Goal: Check status: Check status

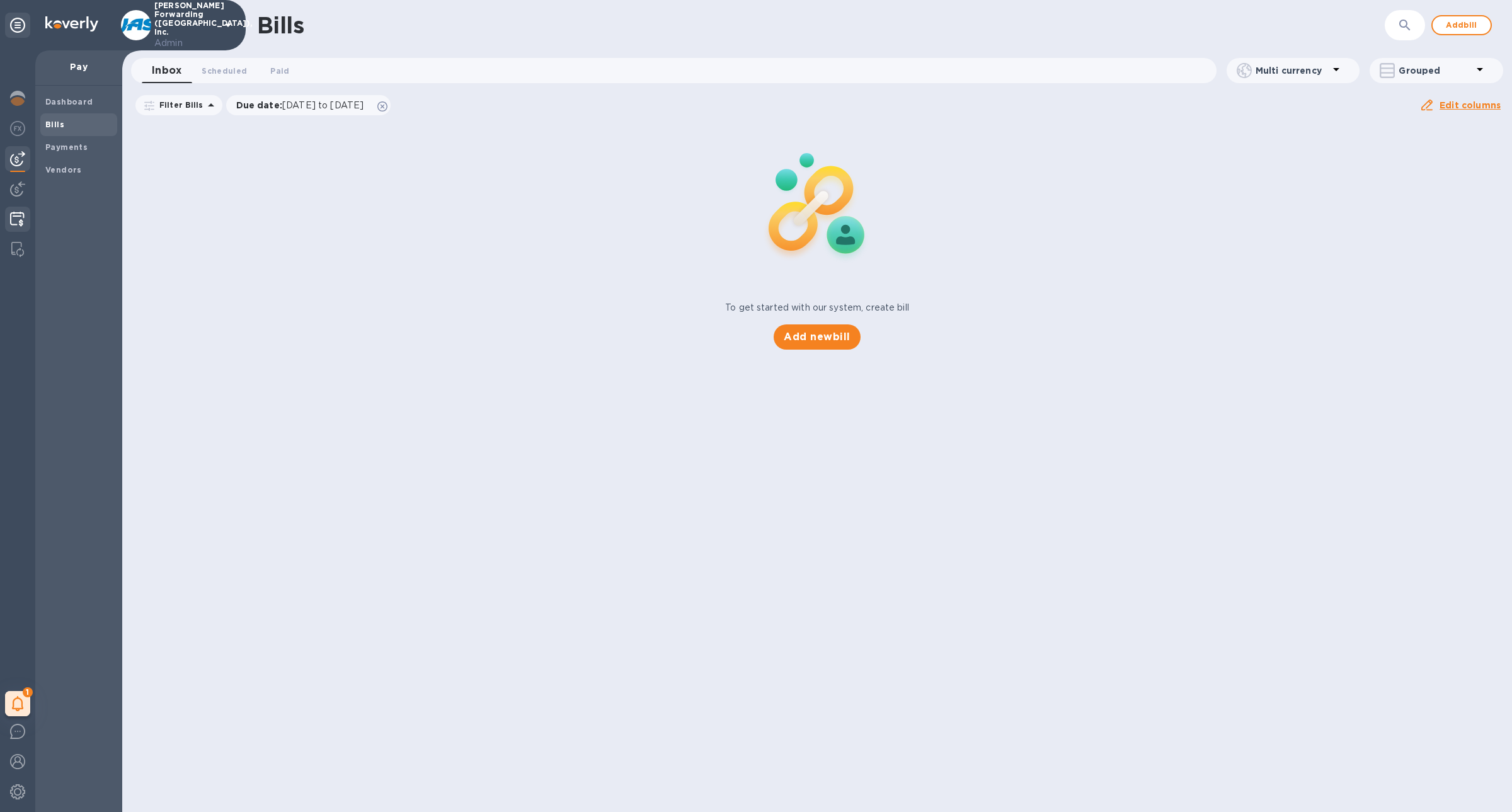
click at [19, 214] on img at bounding box center [17, 219] width 14 height 15
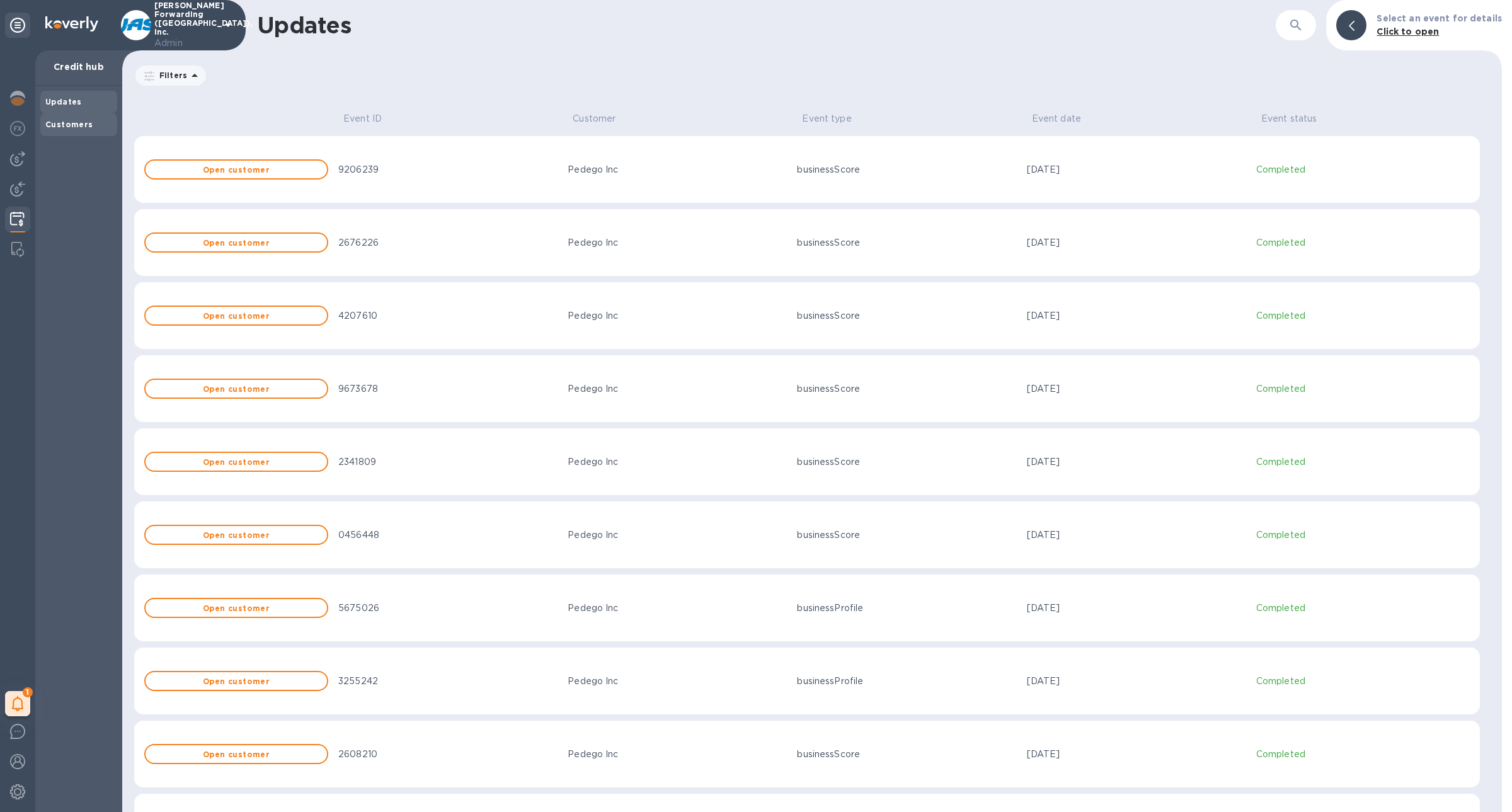
click at [103, 135] on div "Customers" at bounding box center [79, 125] width 77 height 23
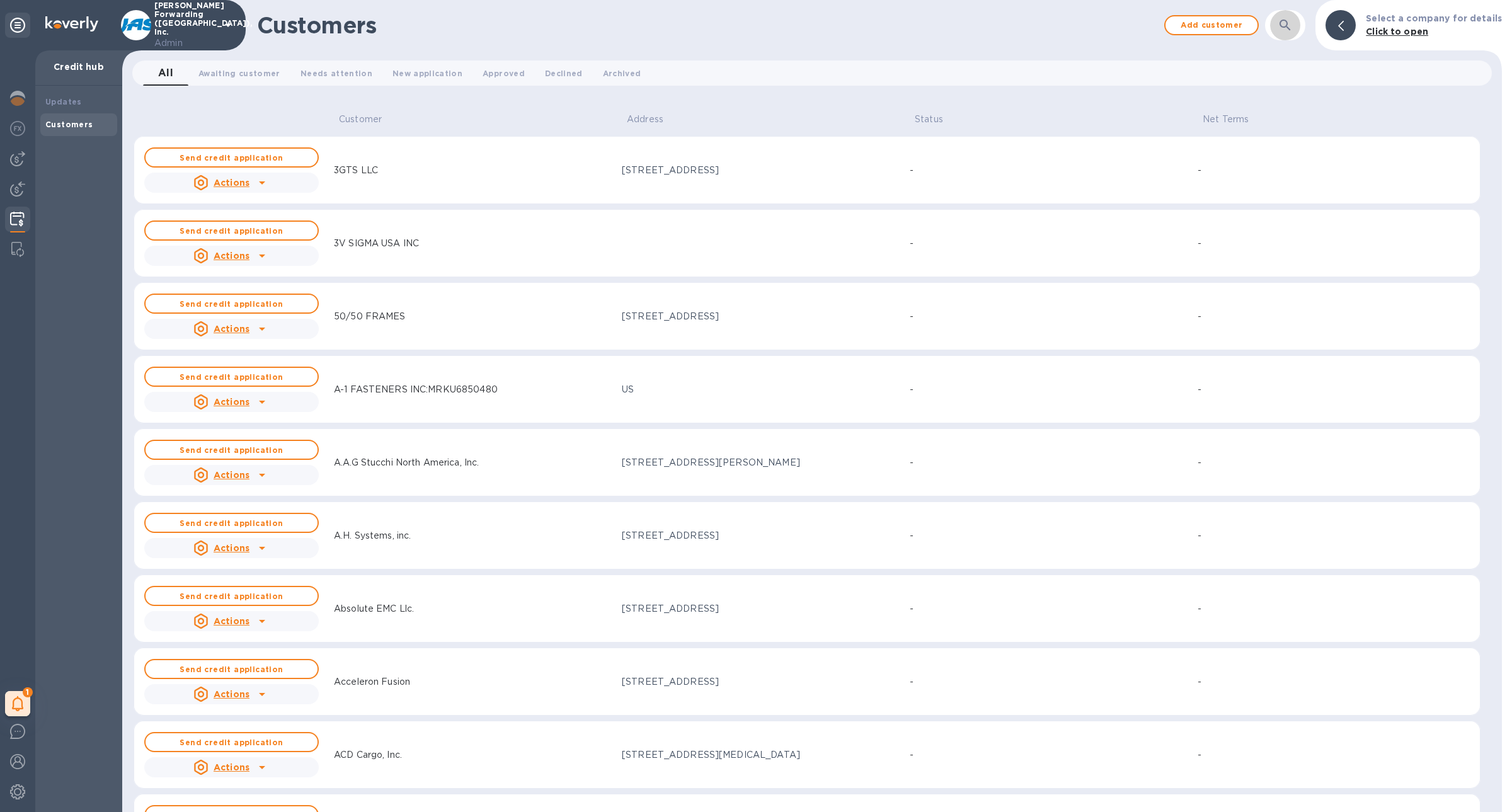
click at [1293, 30] on icon "button" at bounding box center [1285, 25] width 15 height 15
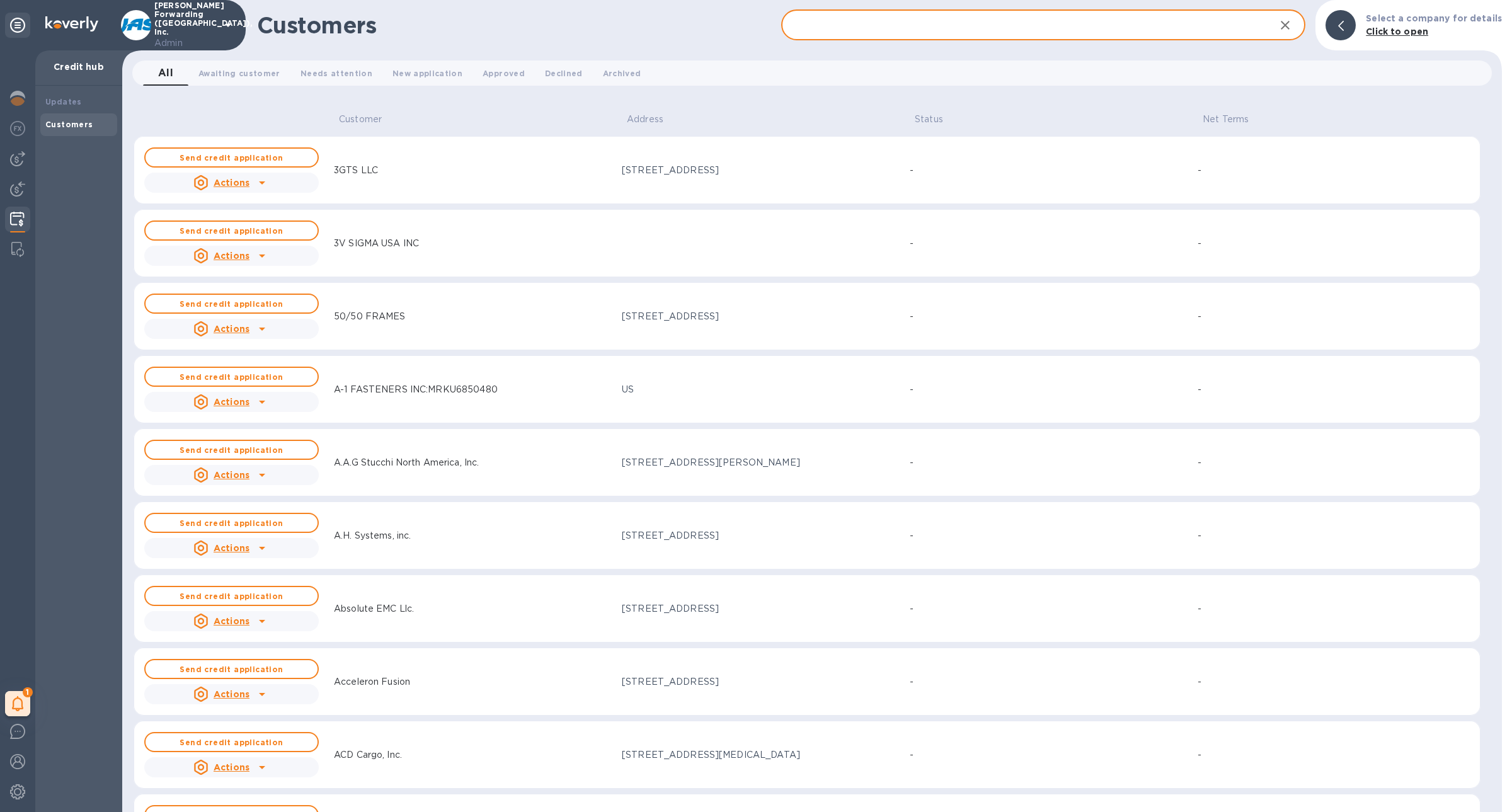
paste input "Pedego LLC"
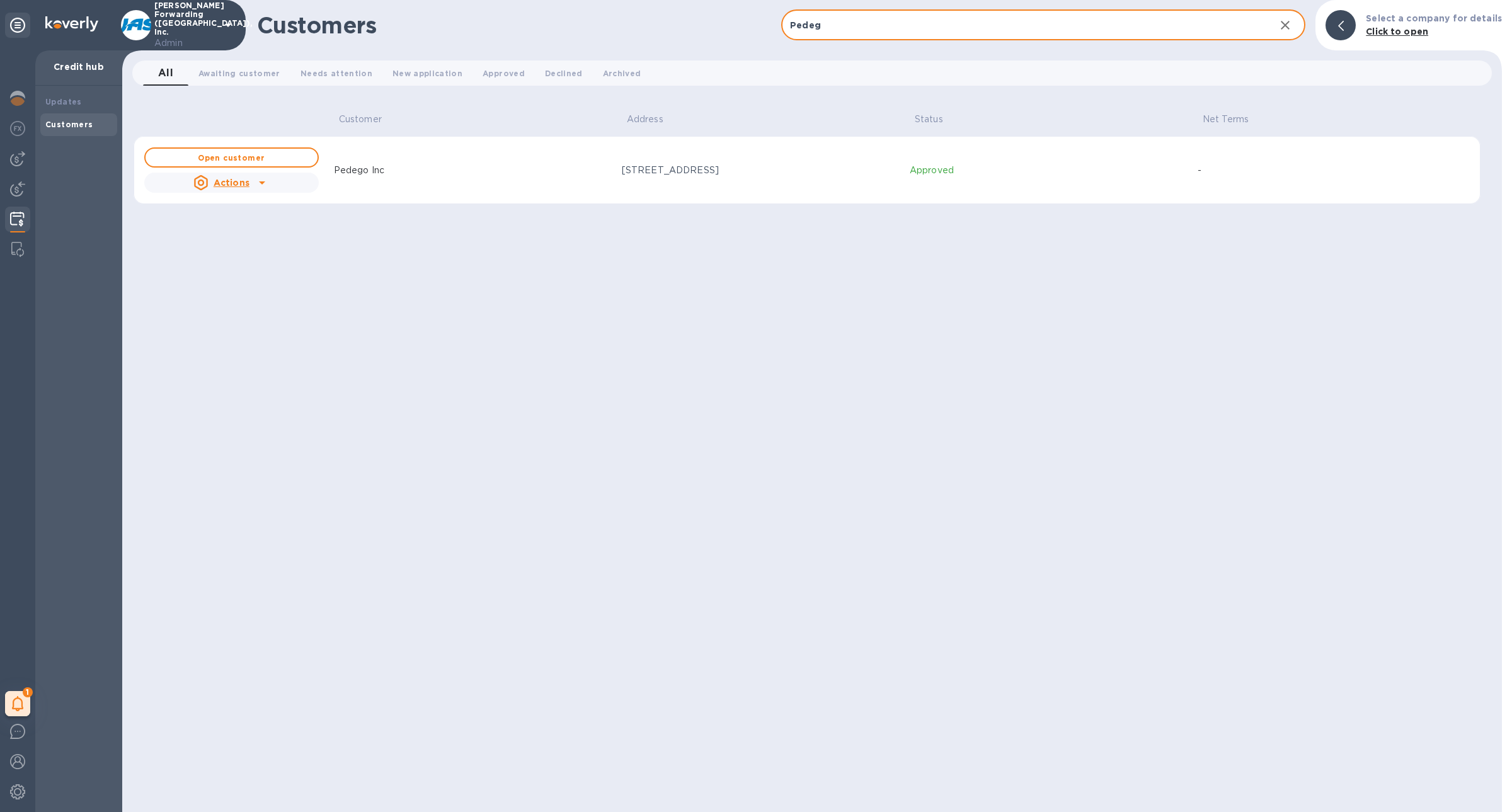
type input "Pedeg"
click at [821, 153] on td "[STREET_ADDRESS]" at bounding box center [760, 170] width 288 height 68
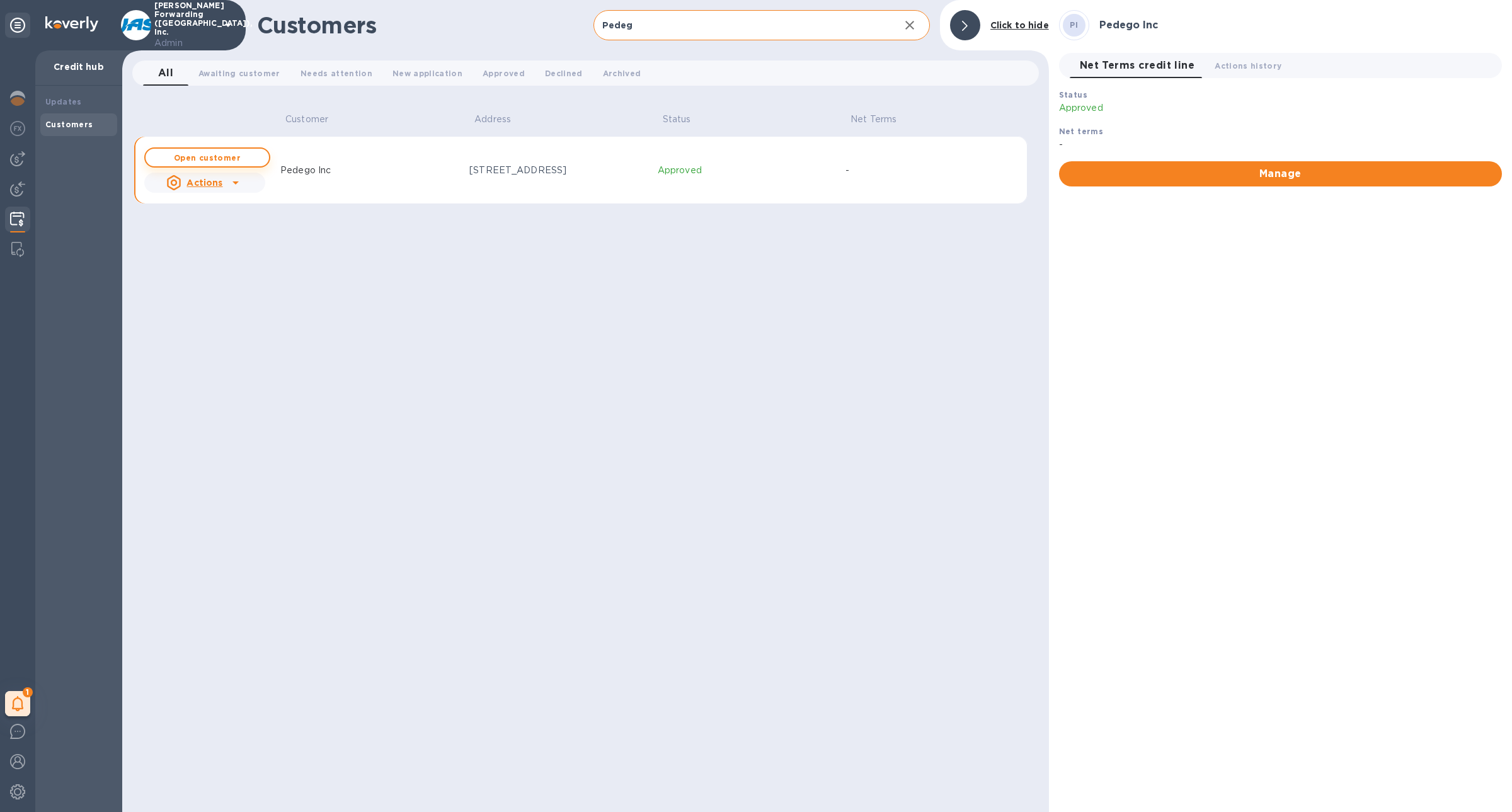
click at [239, 162] on button "Open customer" at bounding box center [207, 157] width 126 height 20
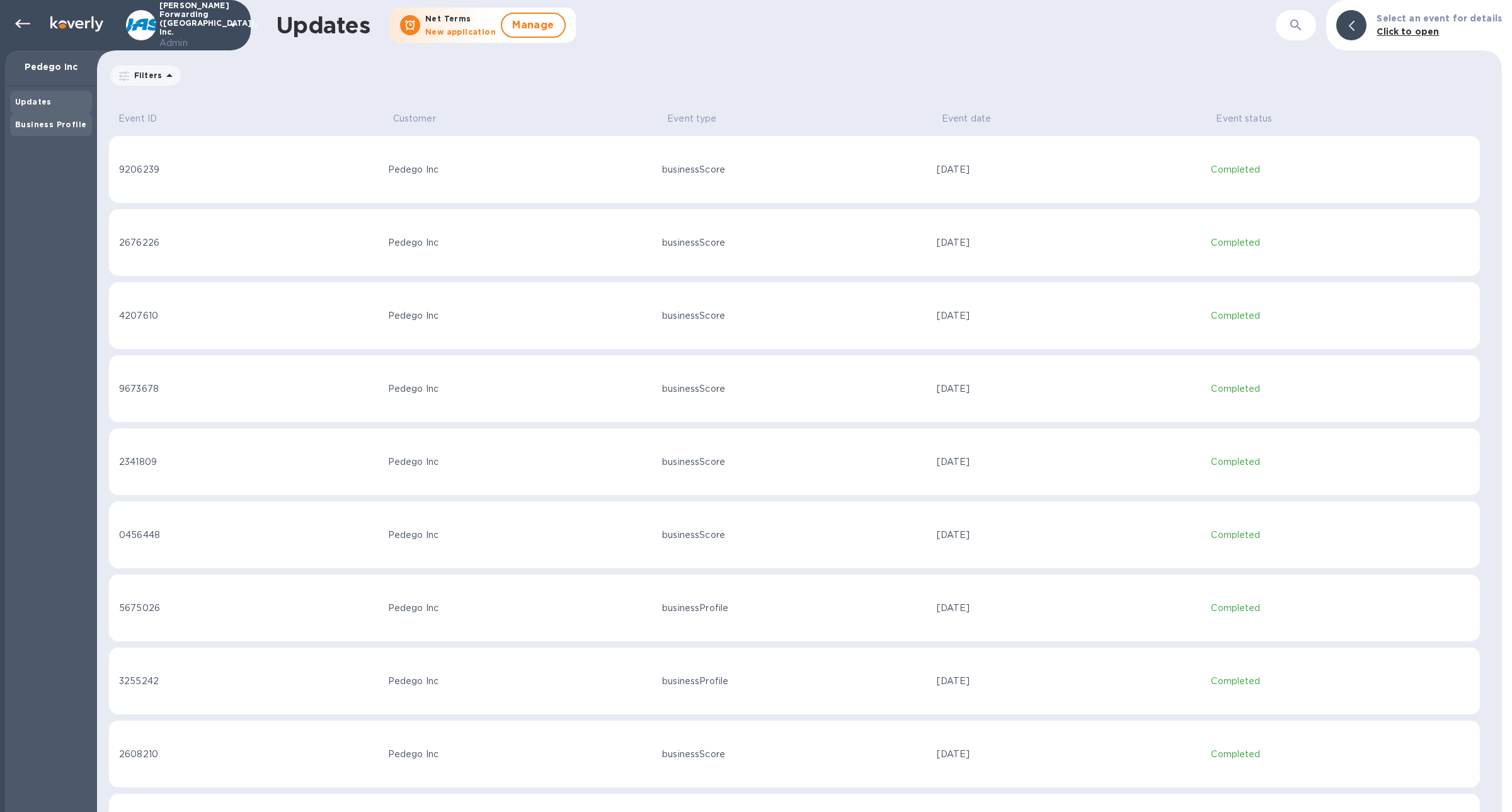
click at [64, 123] on b "Business Profile" at bounding box center [51, 124] width 71 height 10
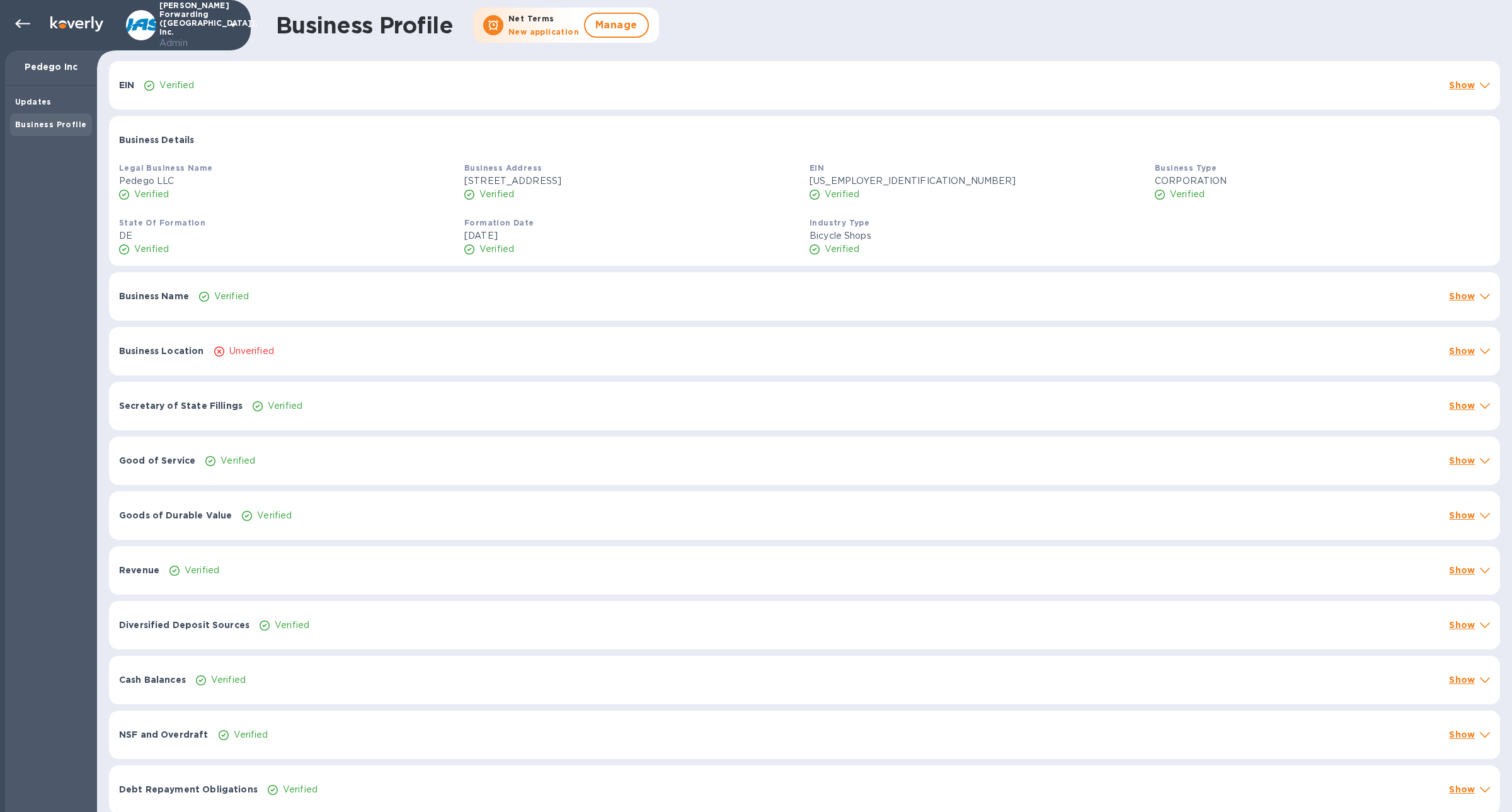
click at [278, 298] on div "Verified" at bounding box center [819, 296] width 1245 height 18
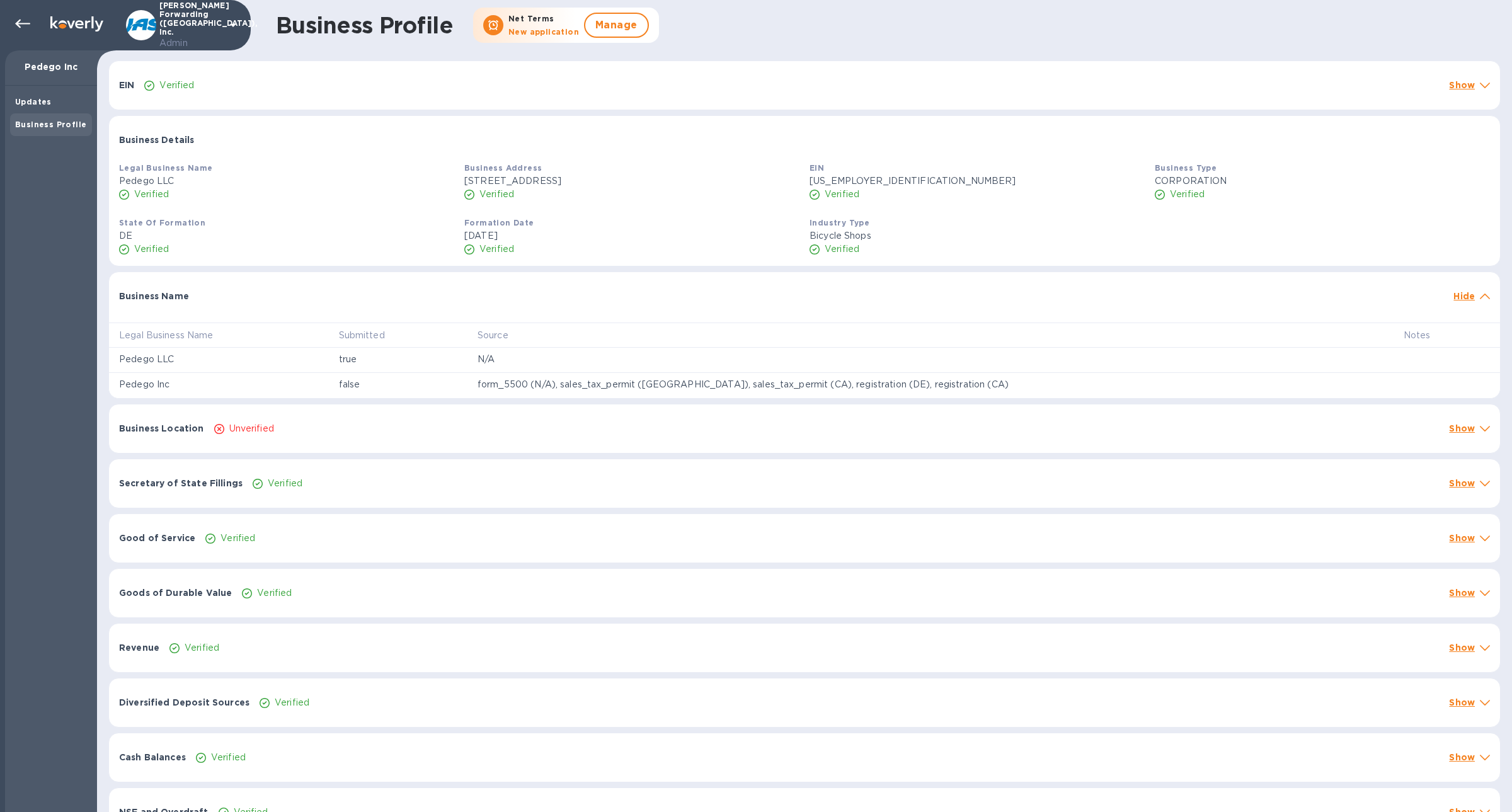
click at [431, 357] on p "true" at bounding box center [398, 360] width 119 height 14
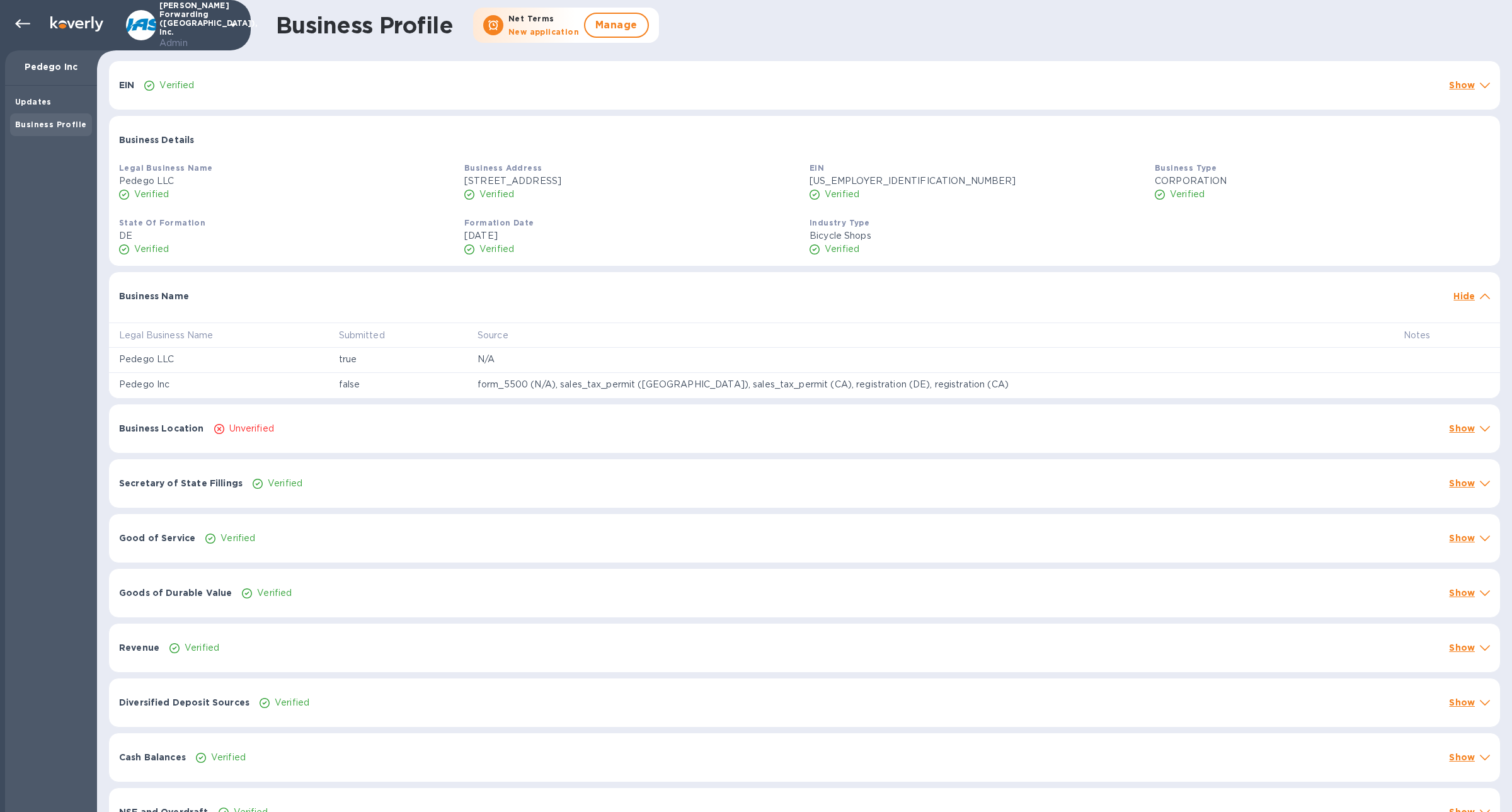
click at [422, 378] on p "false" at bounding box center [398, 384] width 119 height 14
click at [358, 431] on div "Unverified" at bounding box center [827, 428] width 1230 height 18
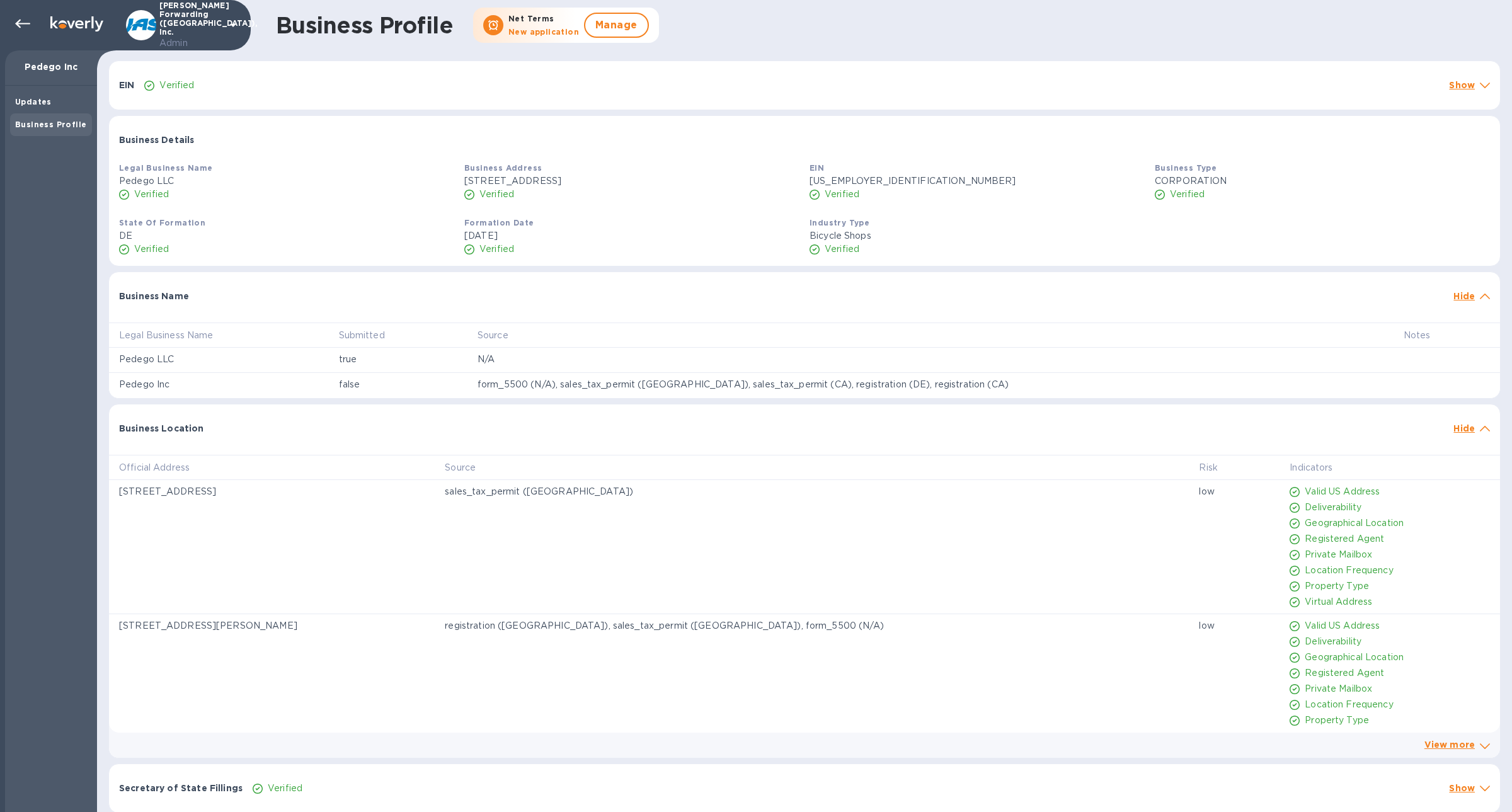
click at [944, 431] on div "Business Location" at bounding box center [781, 428] width 1334 height 23
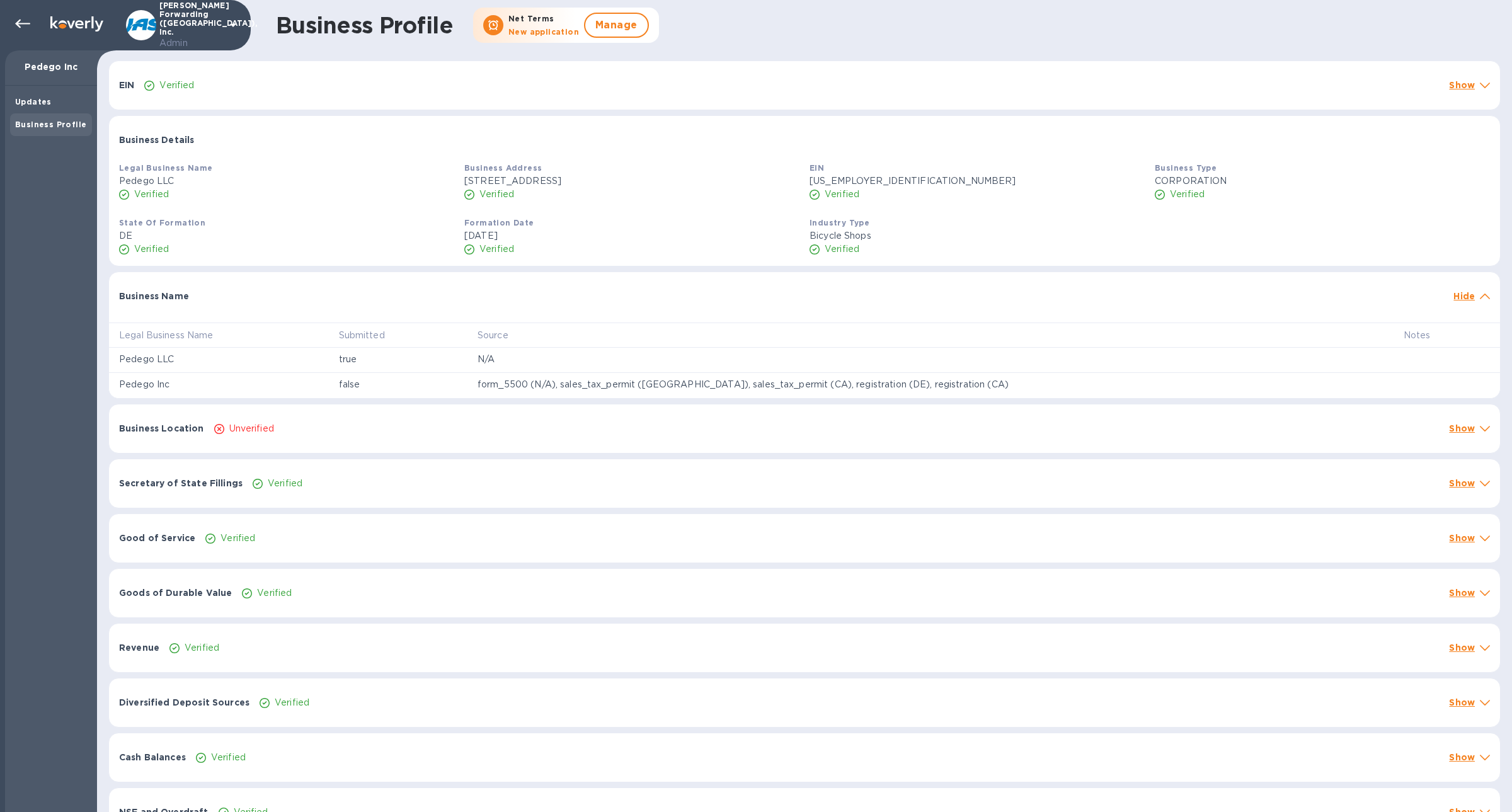
click at [944, 431] on div "Unverified" at bounding box center [827, 428] width 1230 height 18
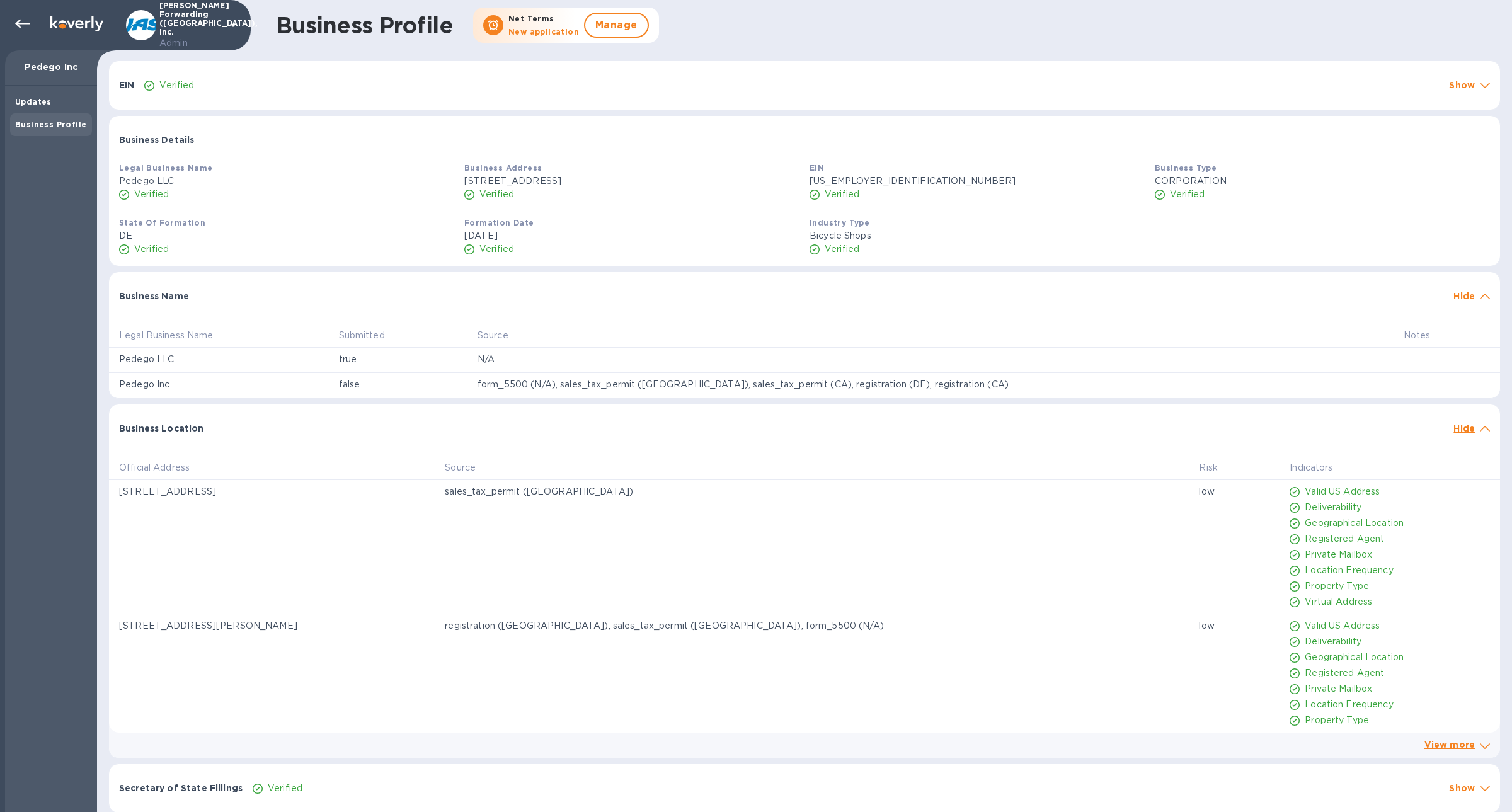
click at [942, 433] on div "Business Location" at bounding box center [781, 428] width 1334 height 23
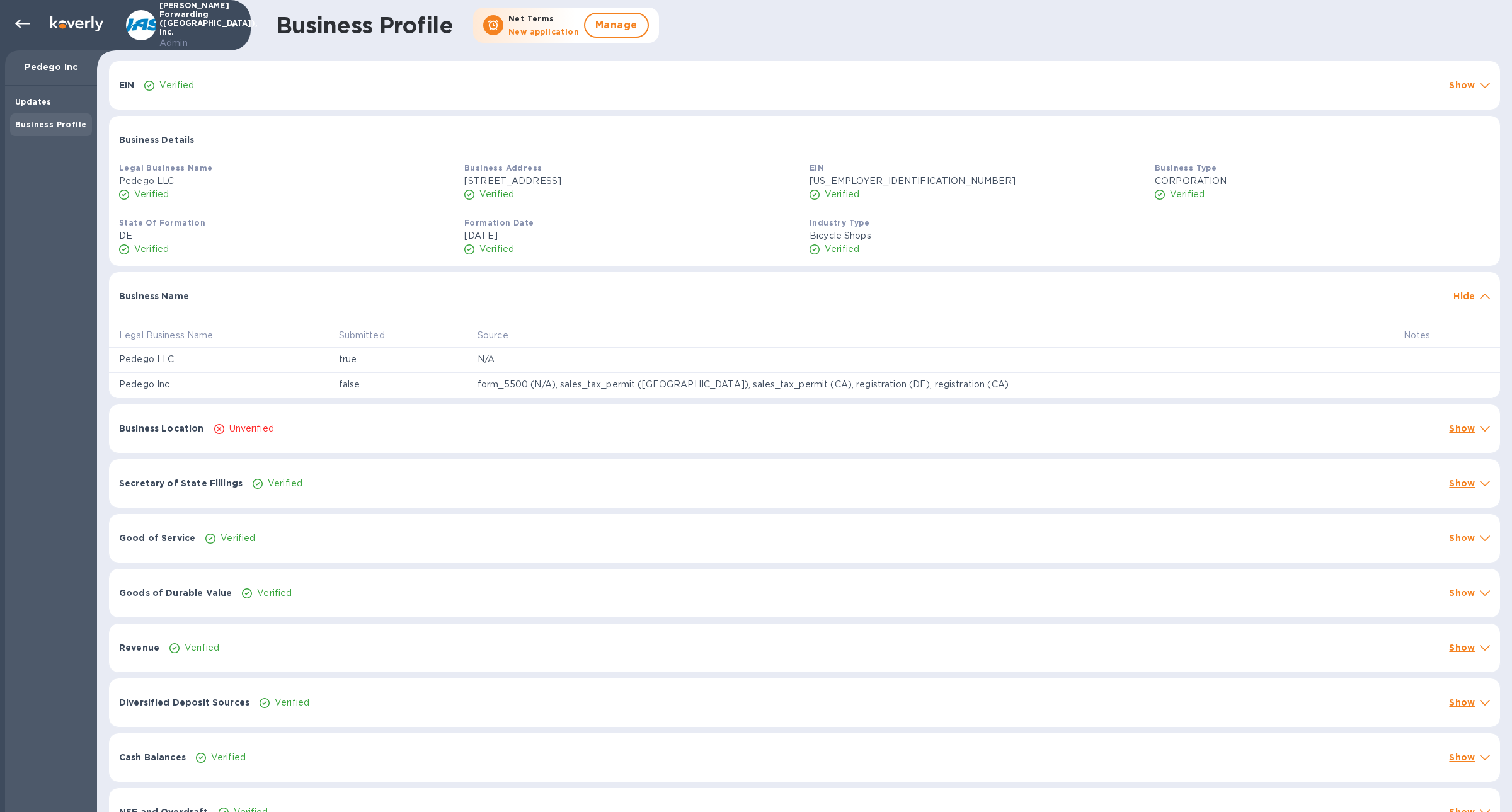
click at [306, 422] on div "Unverified" at bounding box center [827, 428] width 1230 height 18
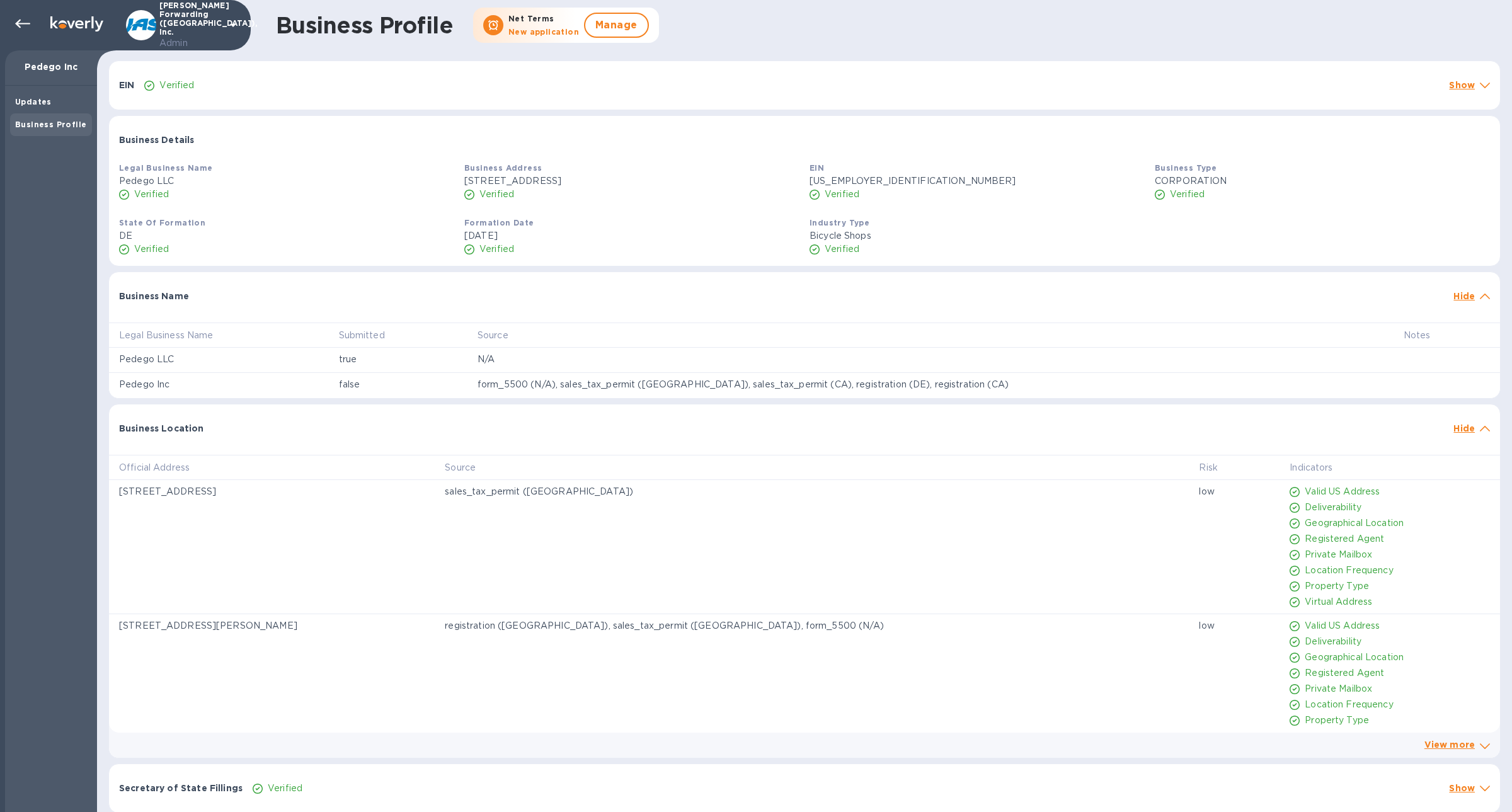
click at [306, 423] on div at bounding box center [829, 421] width 1240 height 10
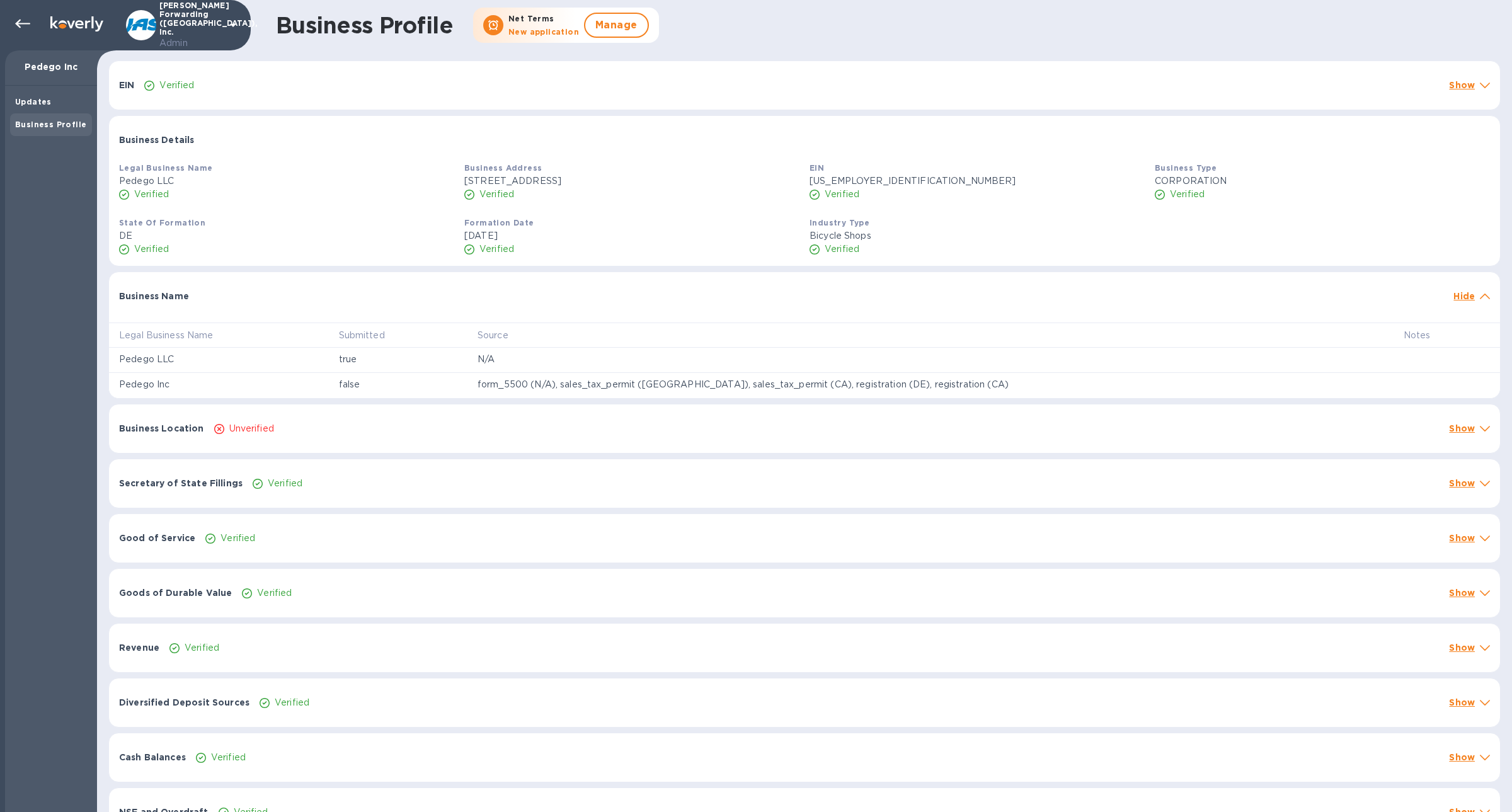
click at [303, 467] on div "Secretary of State Fillings Verified Show" at bounding box center [804, 483] width 1391 height 48
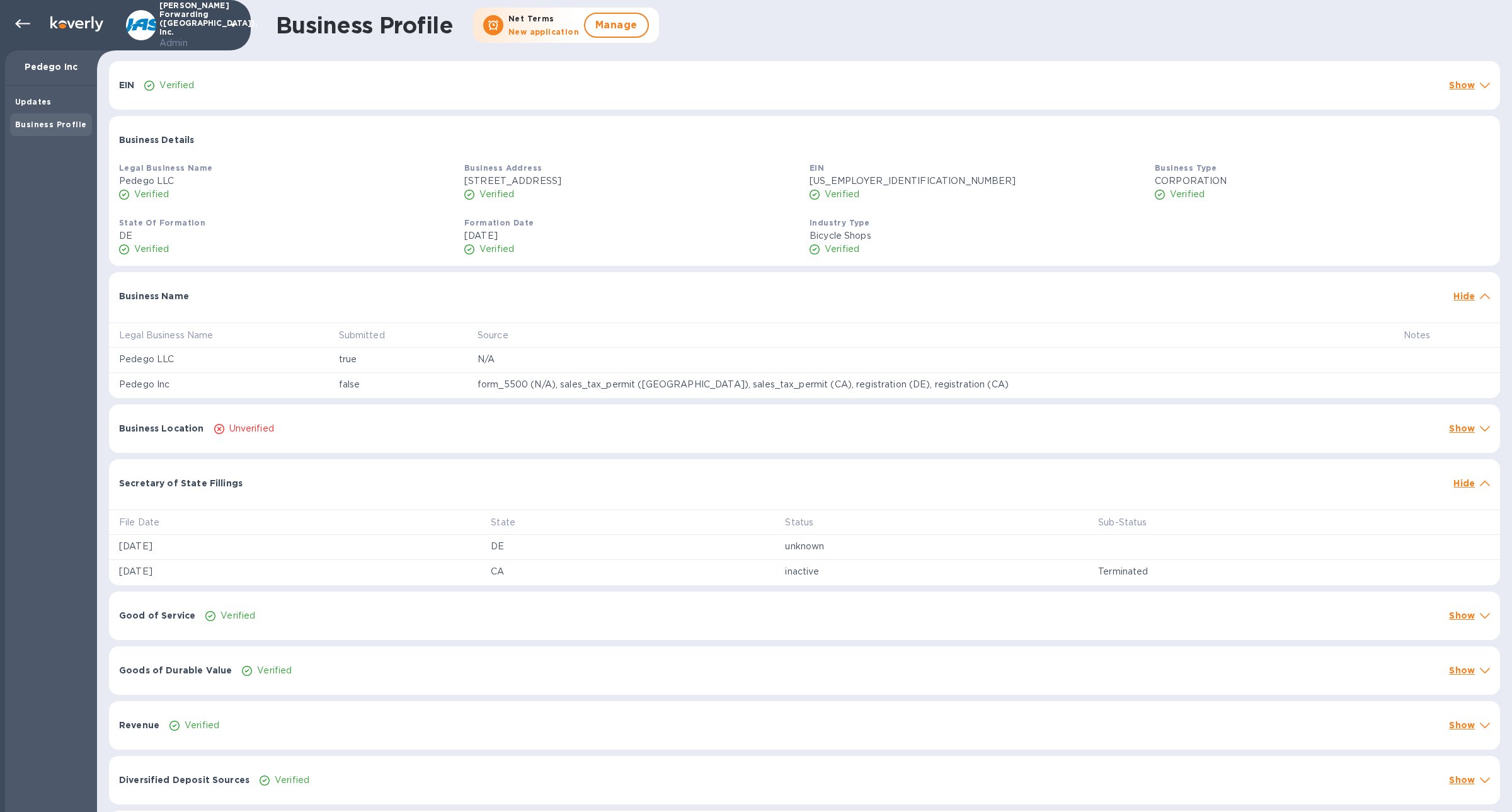
click at [323, 591] on div "Good of Service Verified Show" at bounding box center [804, 616] width 1391 height 48
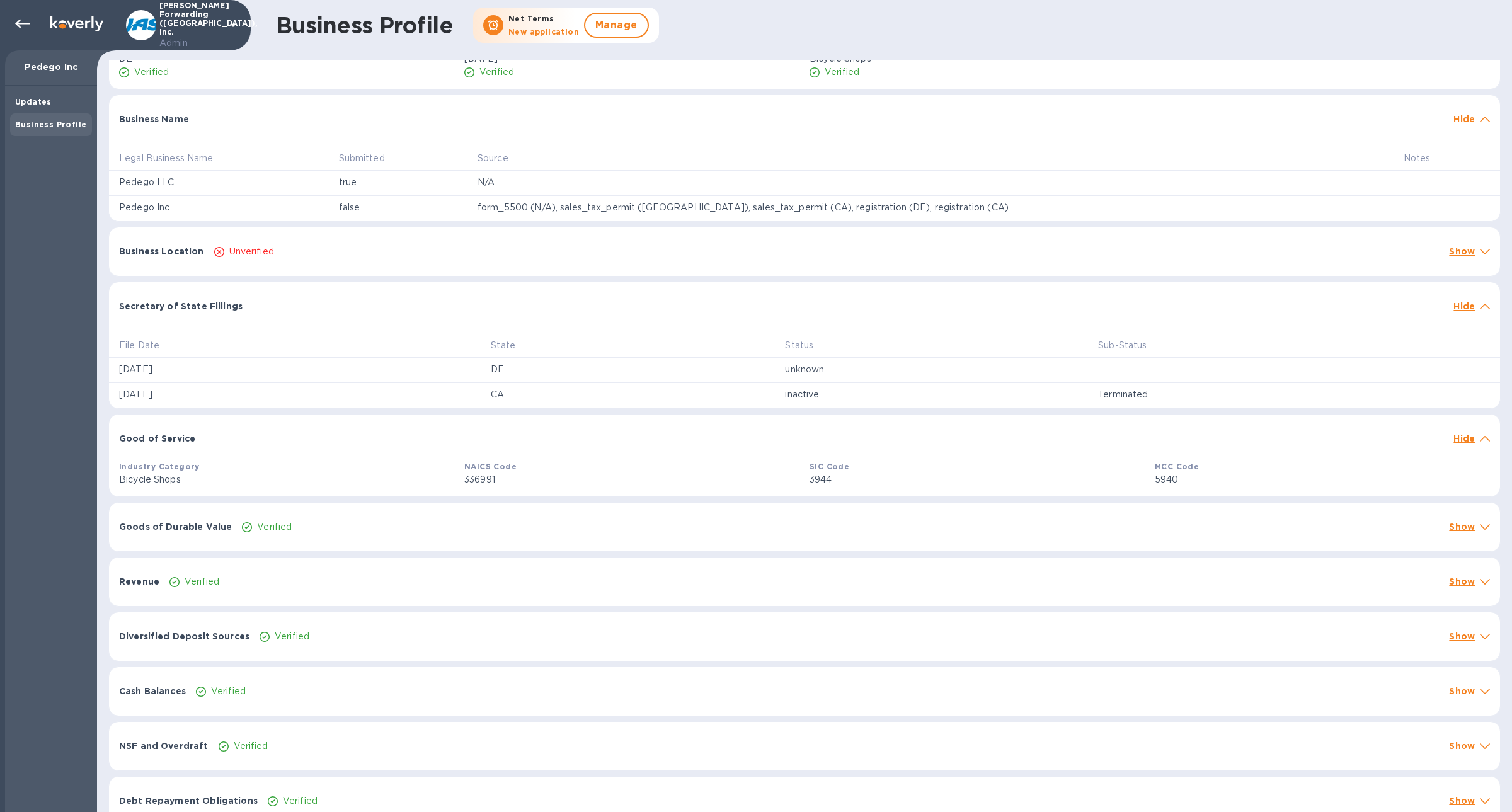
scroll to position [179, 0]
click at [308, 534] on div "Goods of Durable Value Verified Show" at bounding box center [804, 525] width 1391 height 48
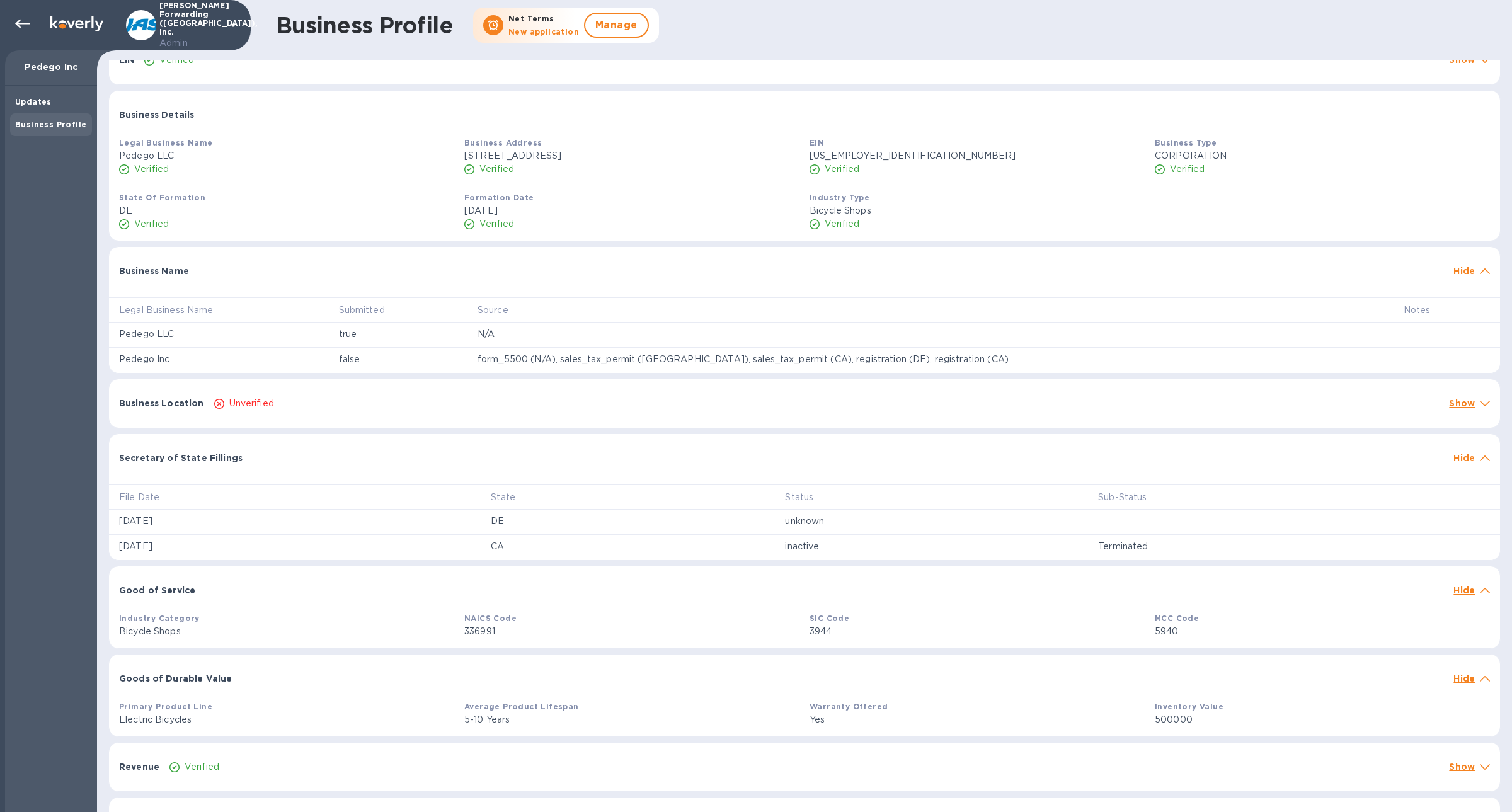
scroll to position [0, 0]
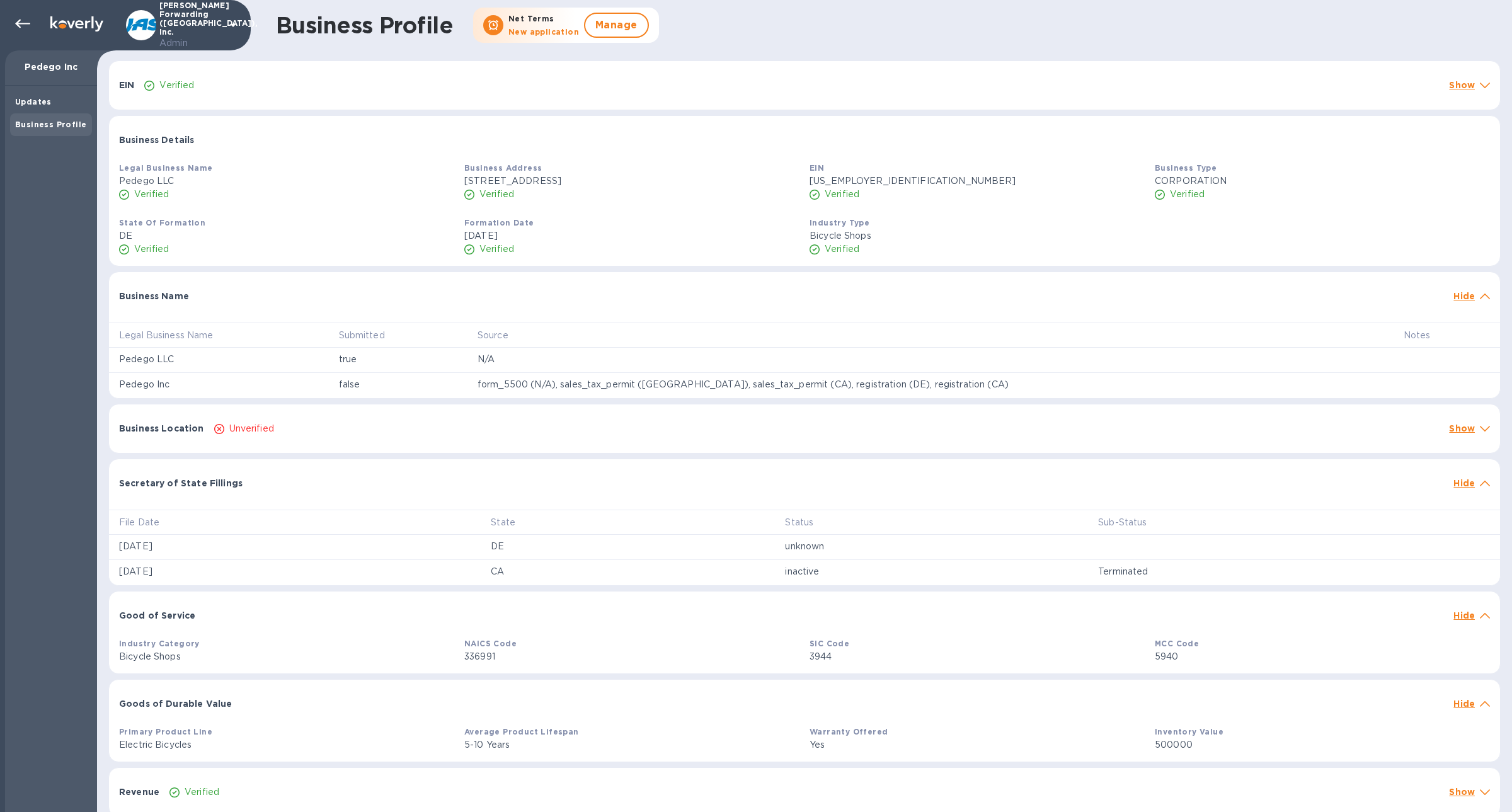
click at [337, 431] on div "Unverified" at bounding box center [827, 428] width 1230 height 18
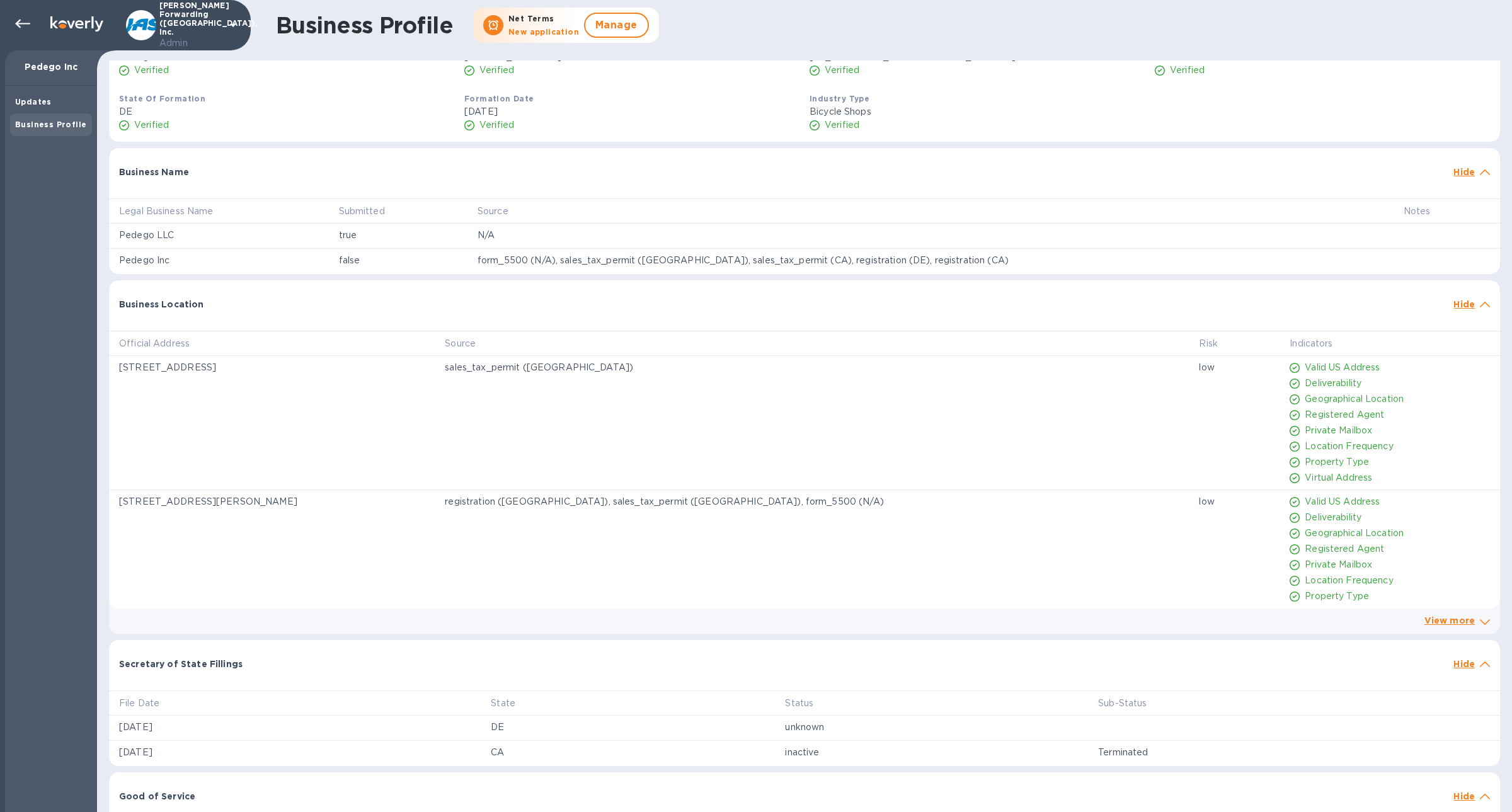
scroll to position [129, 0]
click at [1480, 304] on div "Business Location Hide" at bounding box center [804, 295] width 1391 height 40
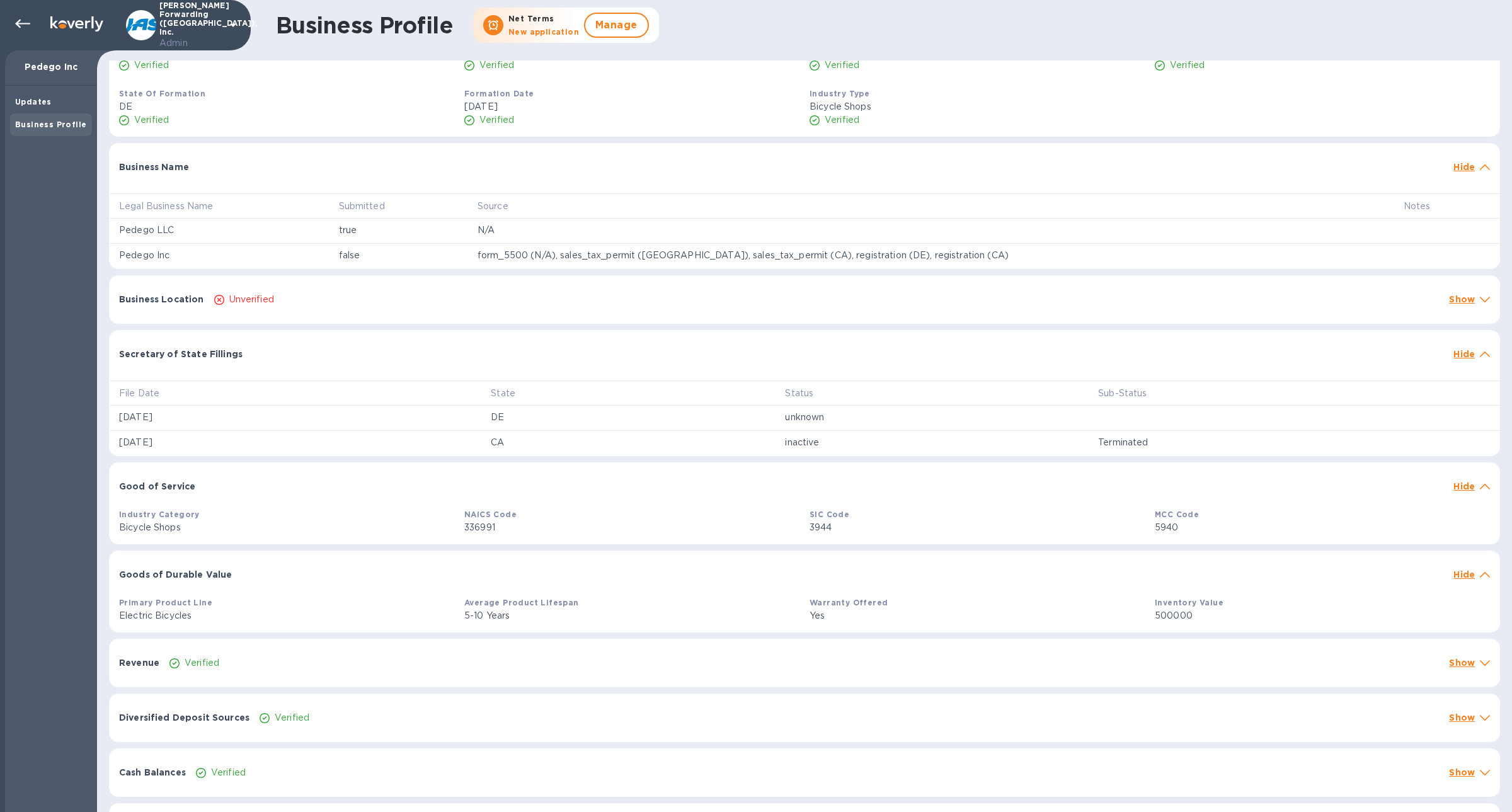
click at [1480, 351] on icon at bounding box center [1485, 354] width 10 height 6
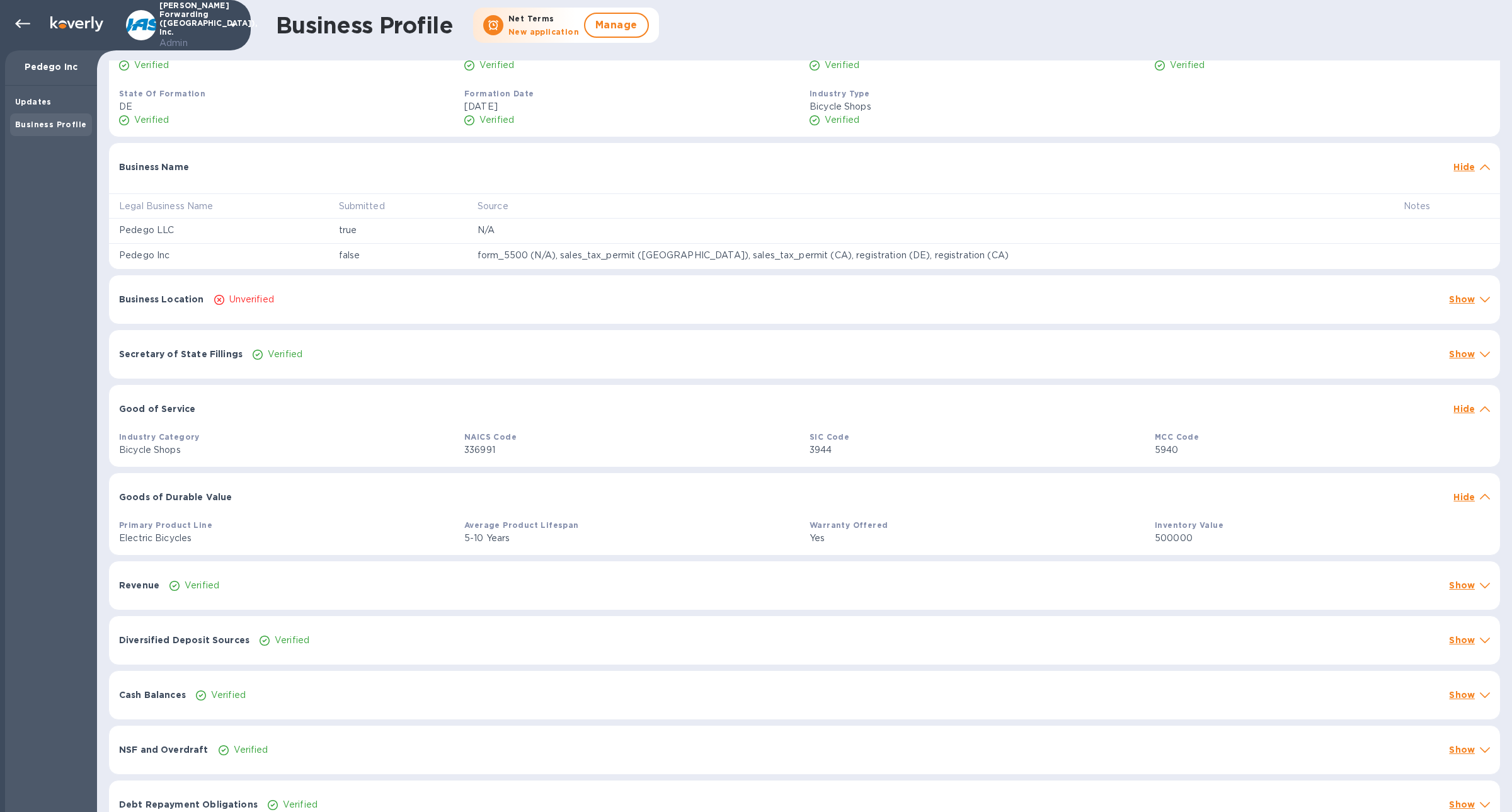
drag, startPoint x: 283, startPoint y: 301, endPoint x: 226, endPoint y: 305, distance: 57.1
click at [226, 305] on div "Business Location Unverified Show" at bounding box center [804, 299] width 1391 height 48
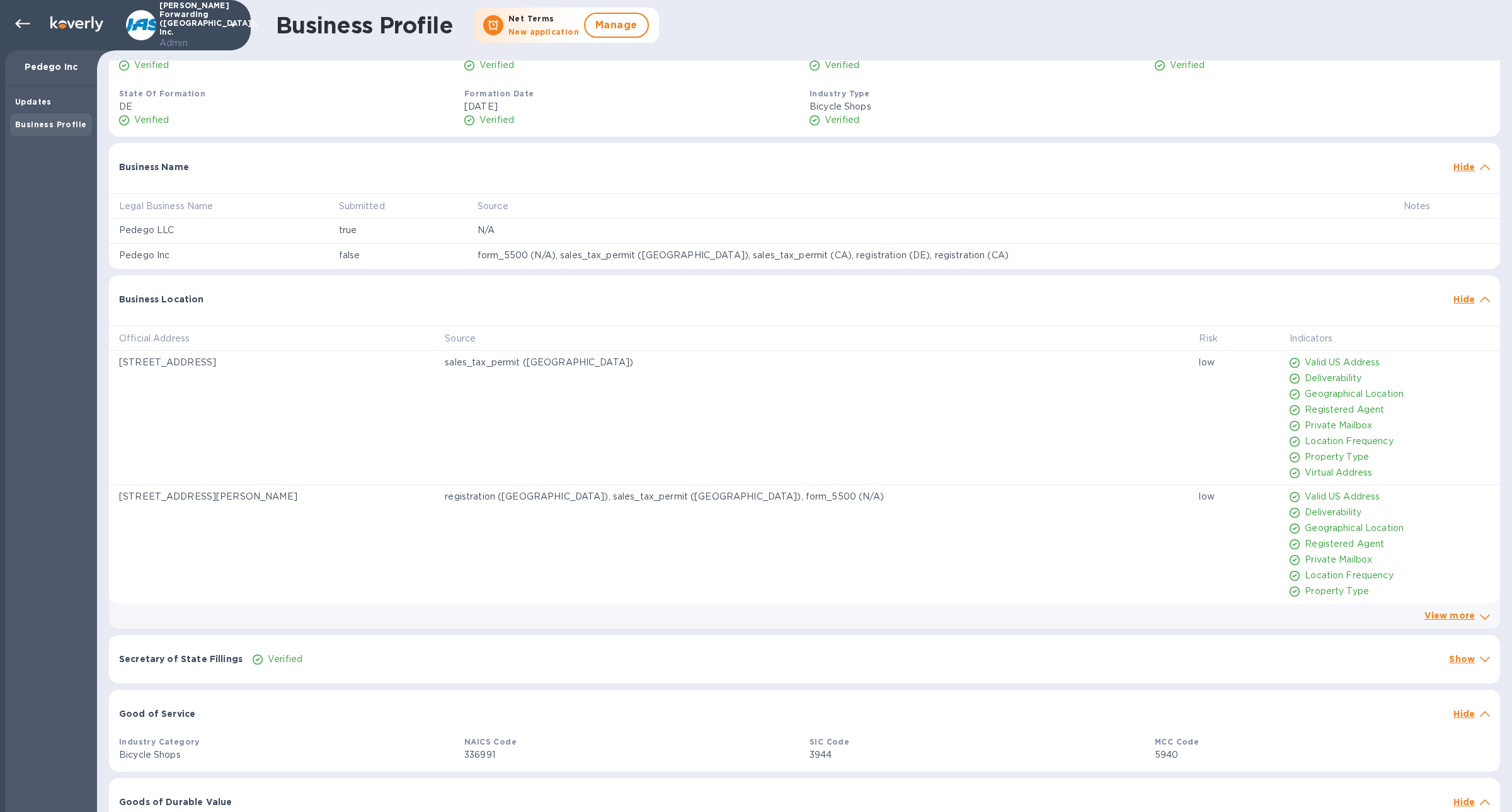
click at [1480, 297] on icon at bounding box center [1485, 300] width 10 height 6
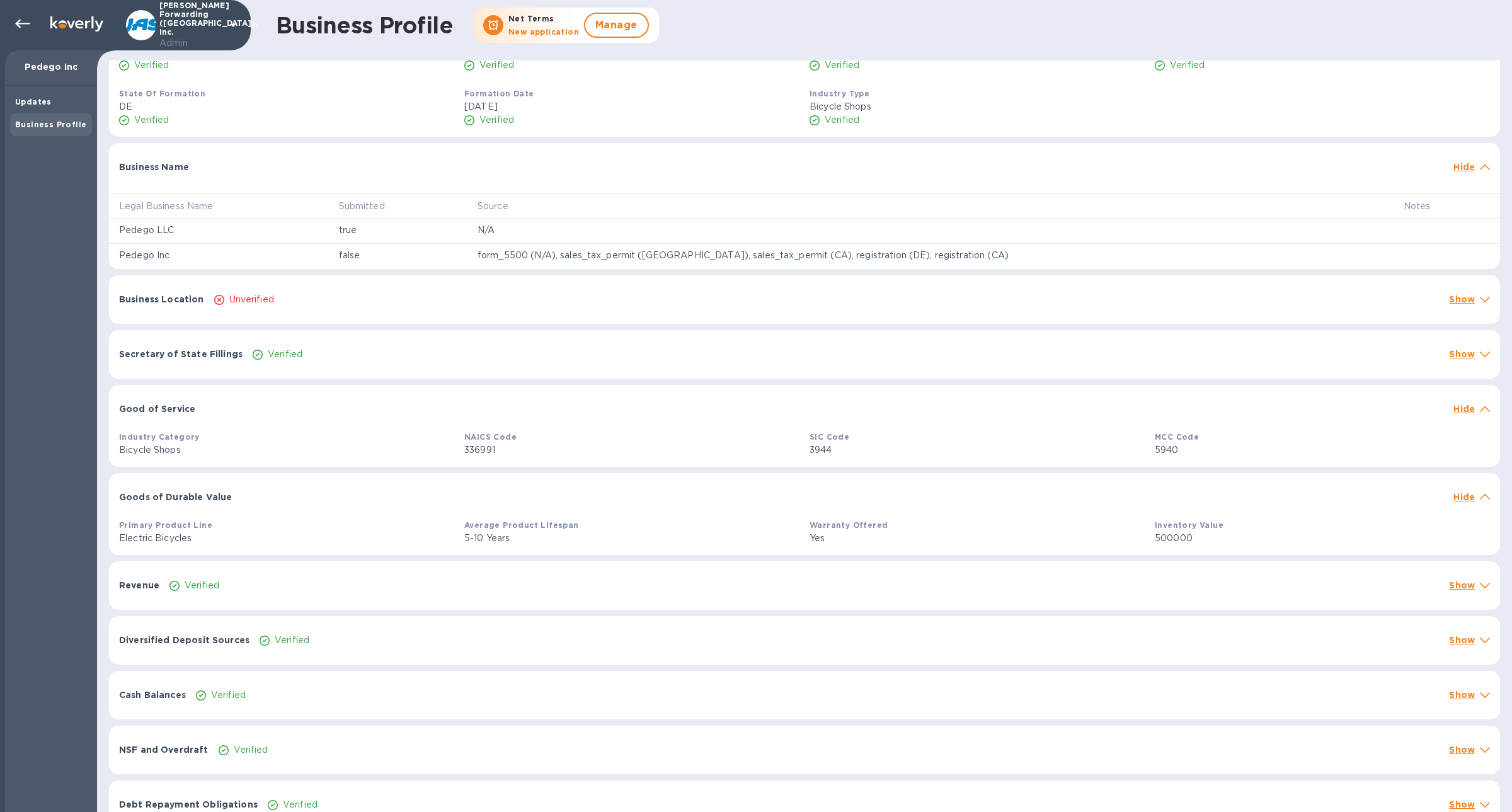
click at [1480, 171] on span at bounding box center [1485, 166] width 10 height 12
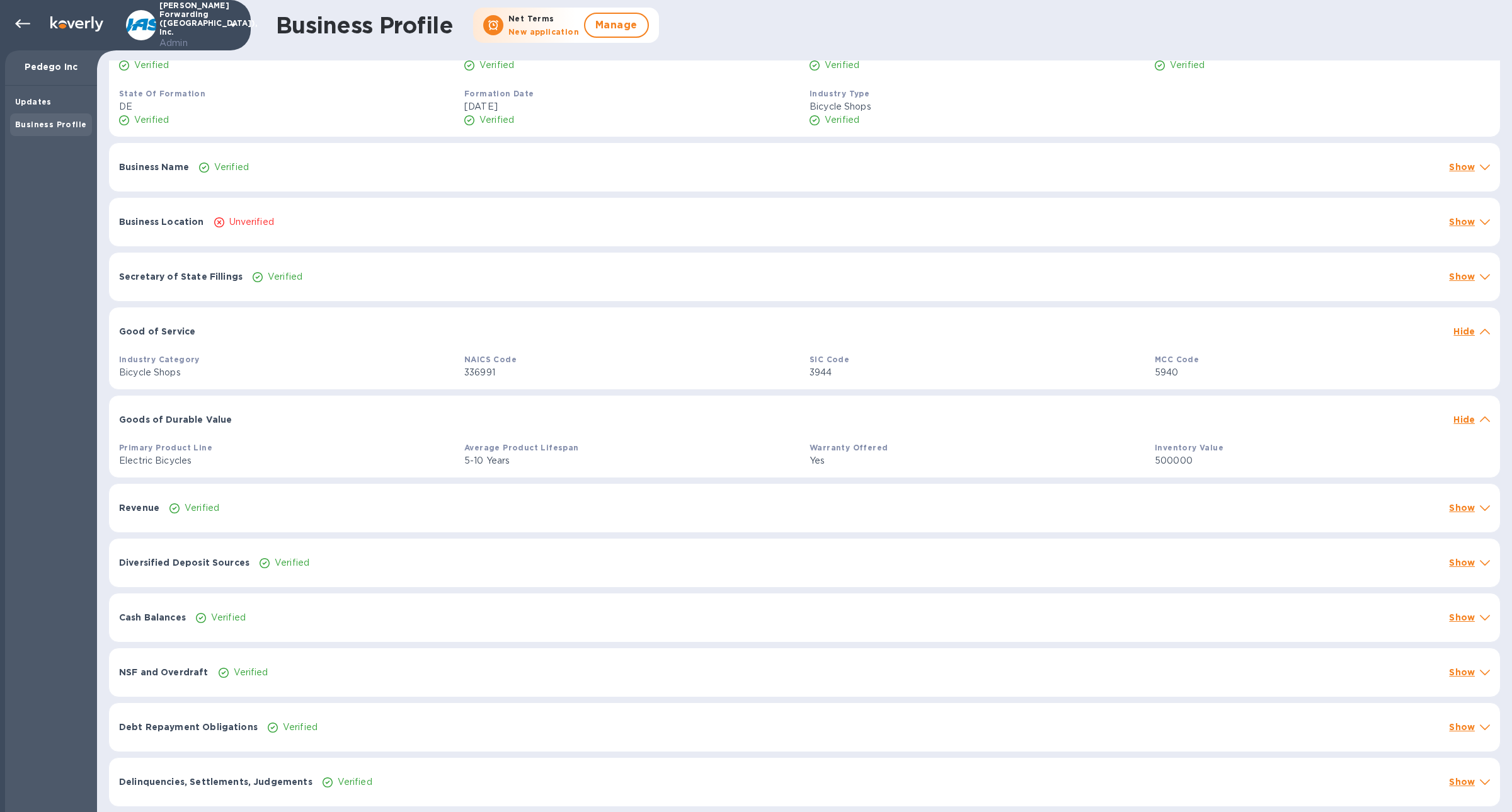
click at [261, 231] on div "Business Location Unverified Show" at bounding box center [804, 222] width 1391 height 48
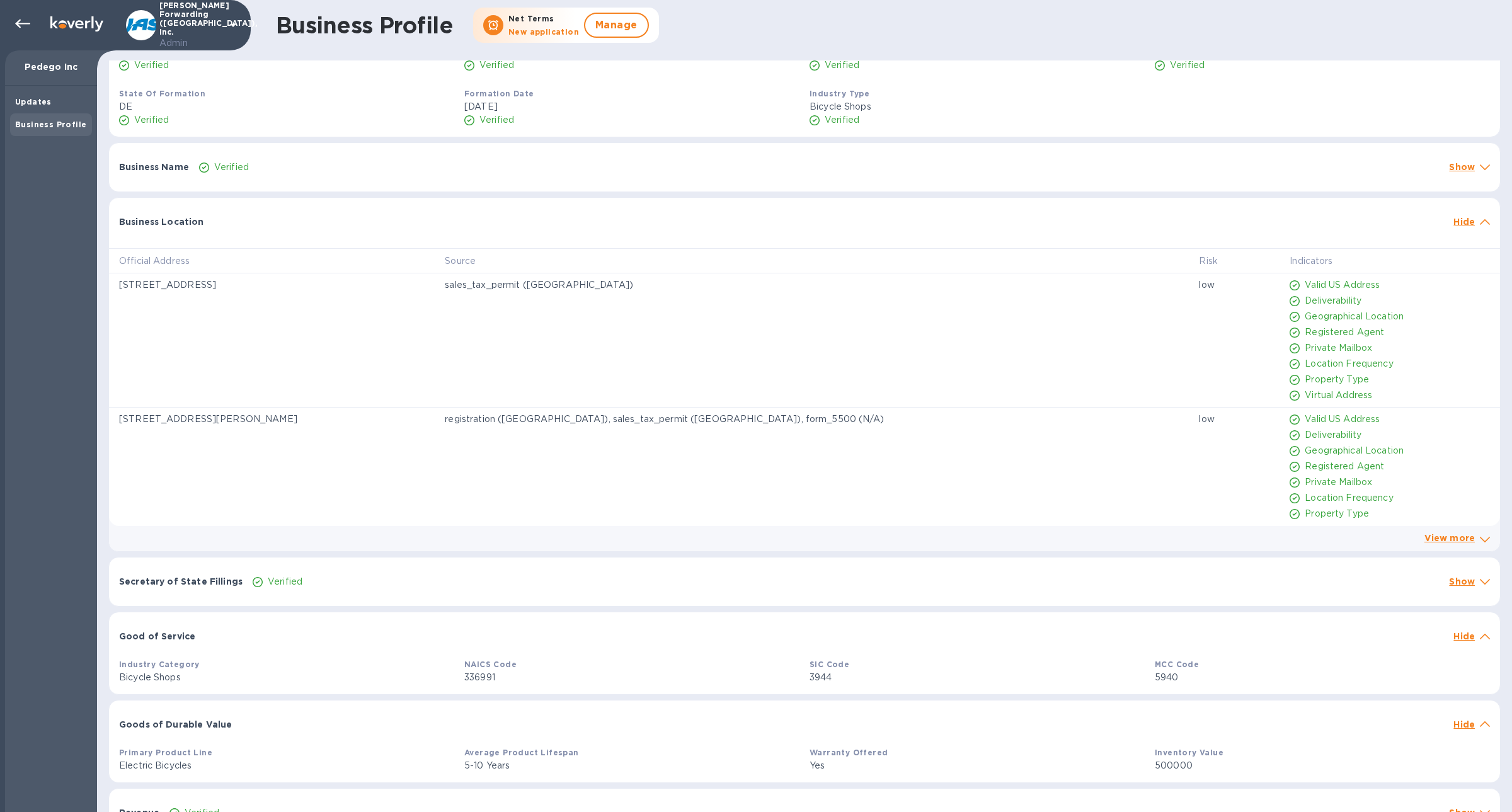
click at [261, 231] on div "Business Location Hide" at bounding box center [804, 218] width 1391 height 40
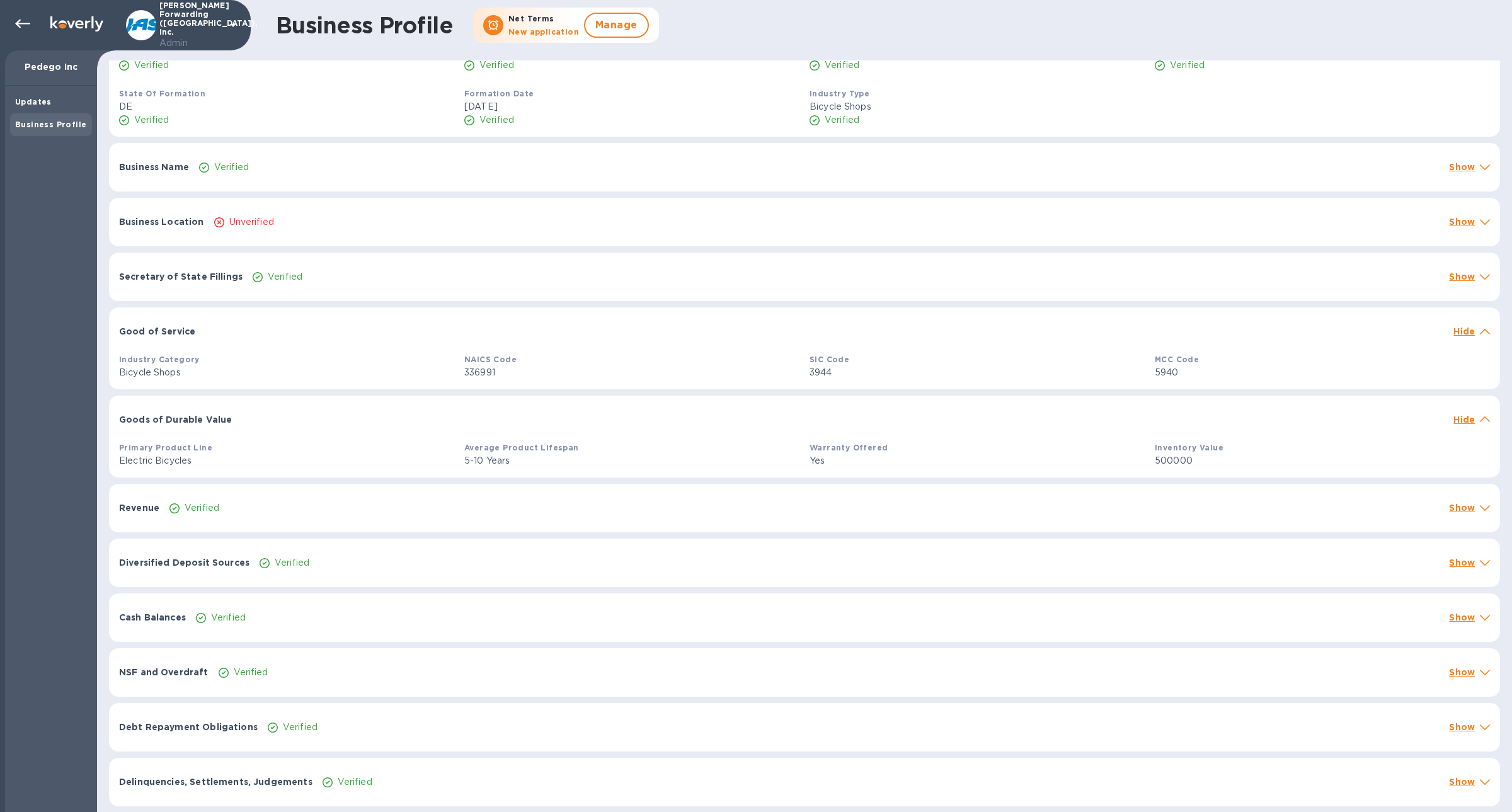
drag, startPoint x: 229, startPoint y: 221, endPoint x: 286, endPoint y: 222, distance: 57.0
click at [286, 222] on div "Unverified" at bounding box center [827, 222] width 1230 height 18
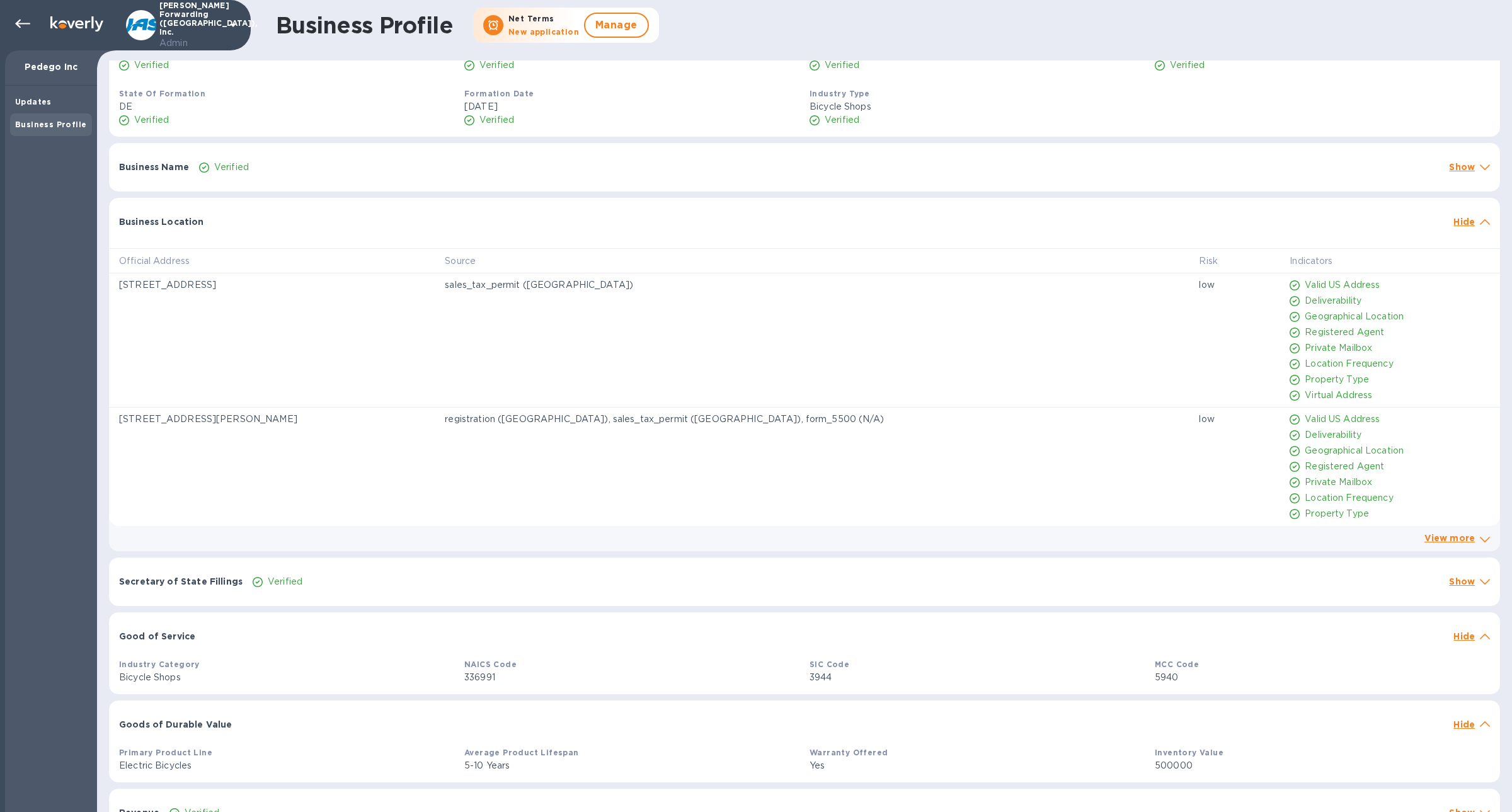
click at [238, 199] on div "Business Location Hide" at bounding box center [804, 218] width 1391 height 40
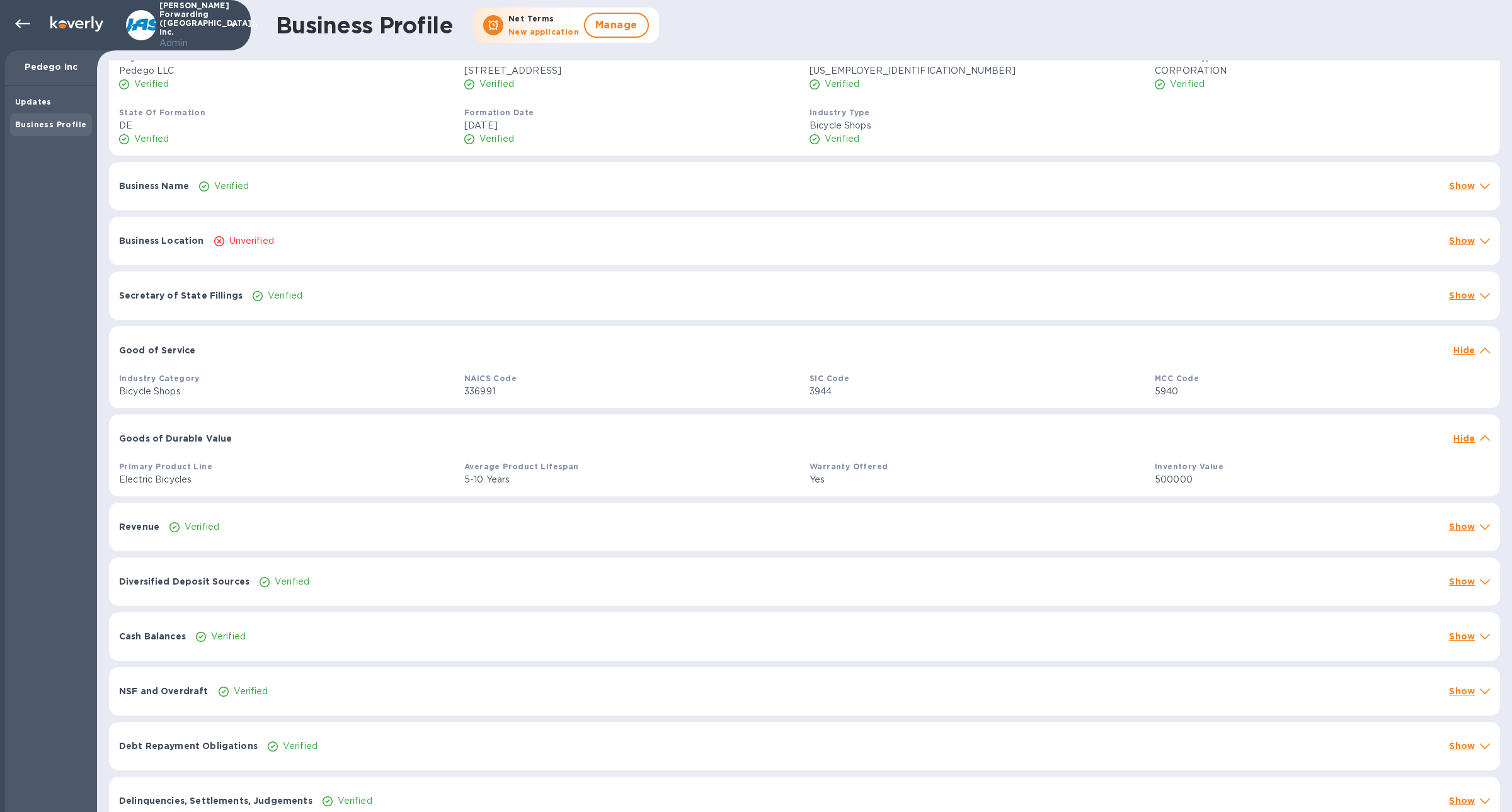
scroll to position [0, 0]
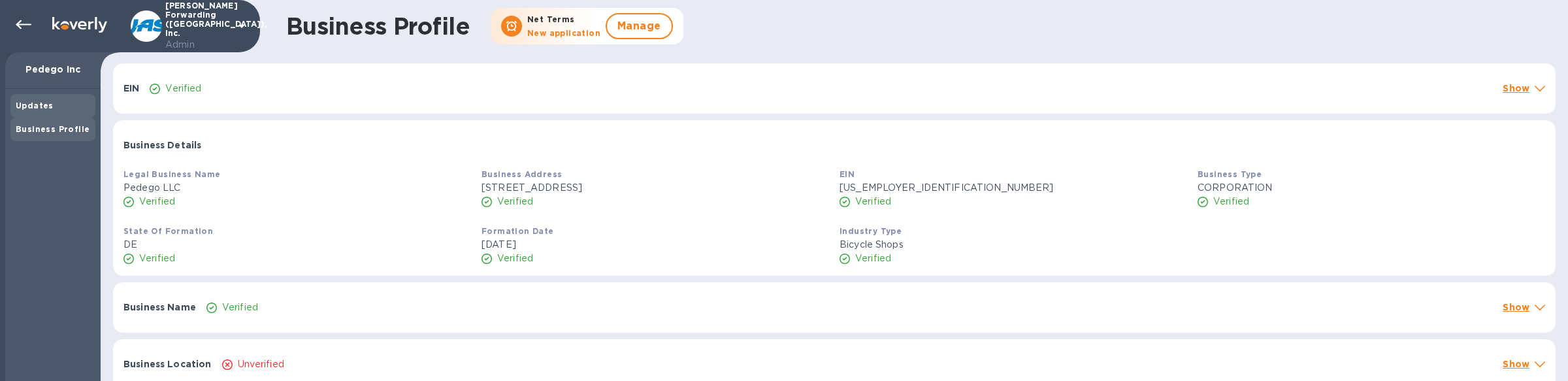
click at [58, 111] on div "Updates" at bounding box center [53, 106] width 74 height 13
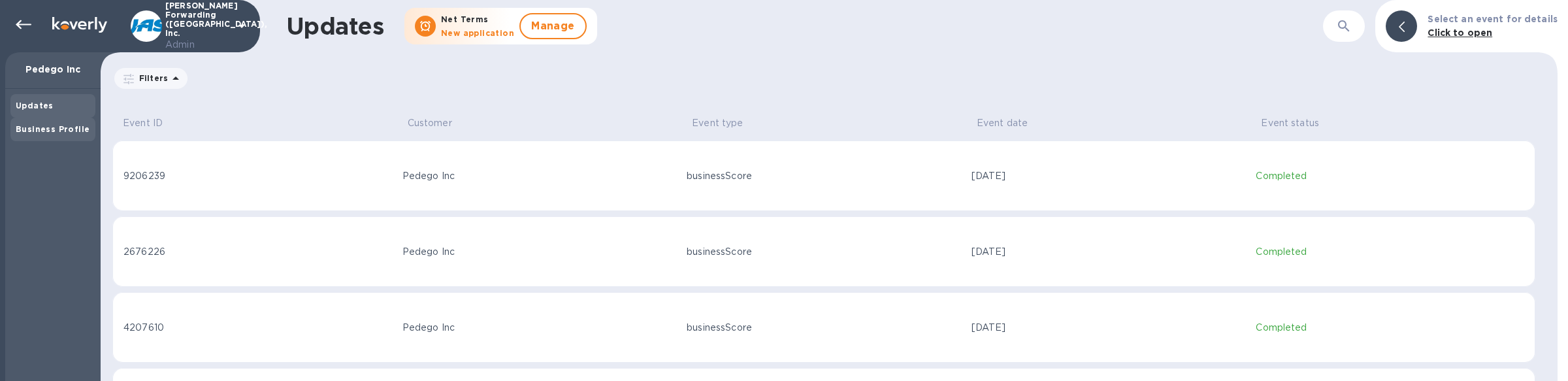
click at [77, 131] on b "Business Profile" at bounding box center [53, 129] width 74 height 10
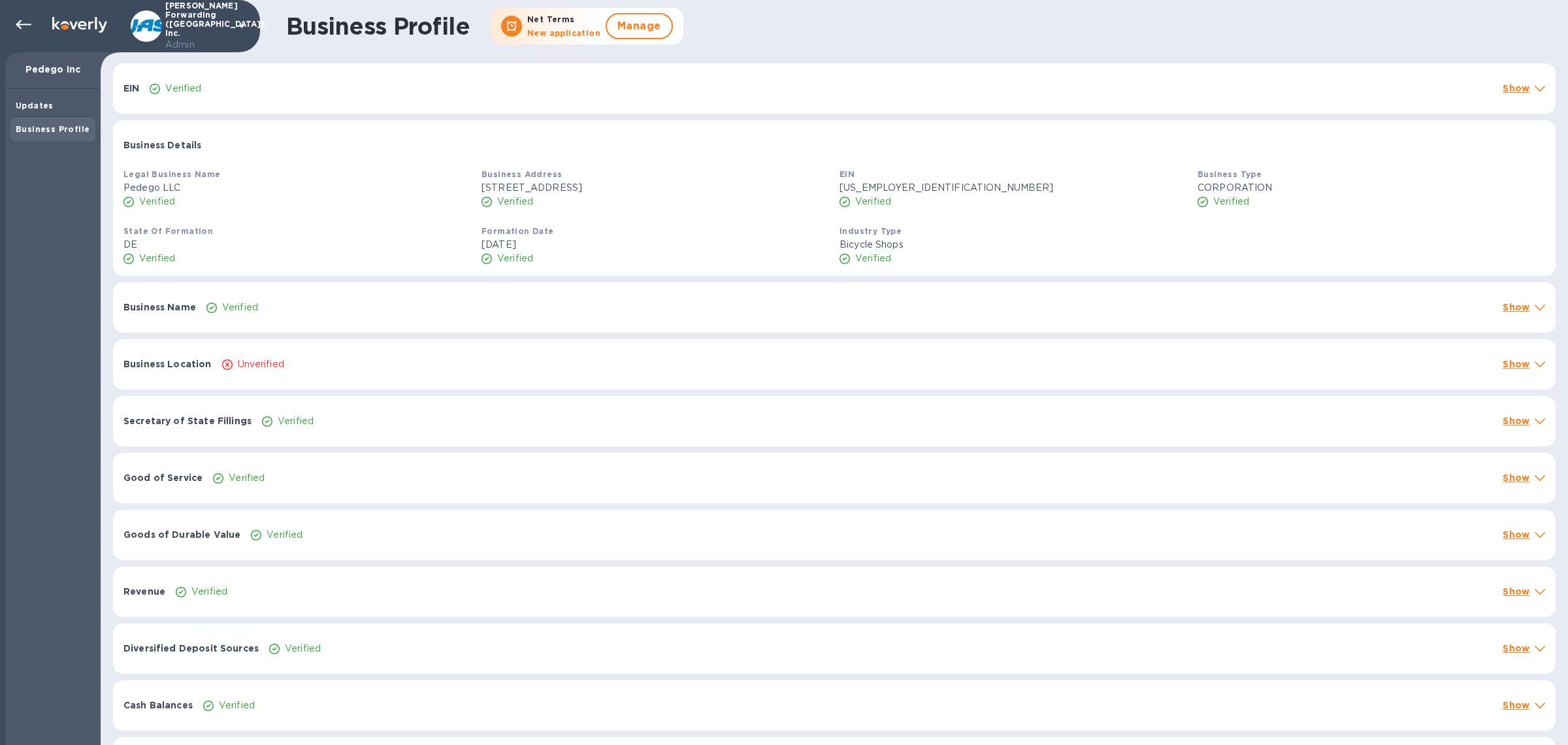
click at [348, 368] on div "Unverified" at bounding box center [857, 364] width 1276 height 19
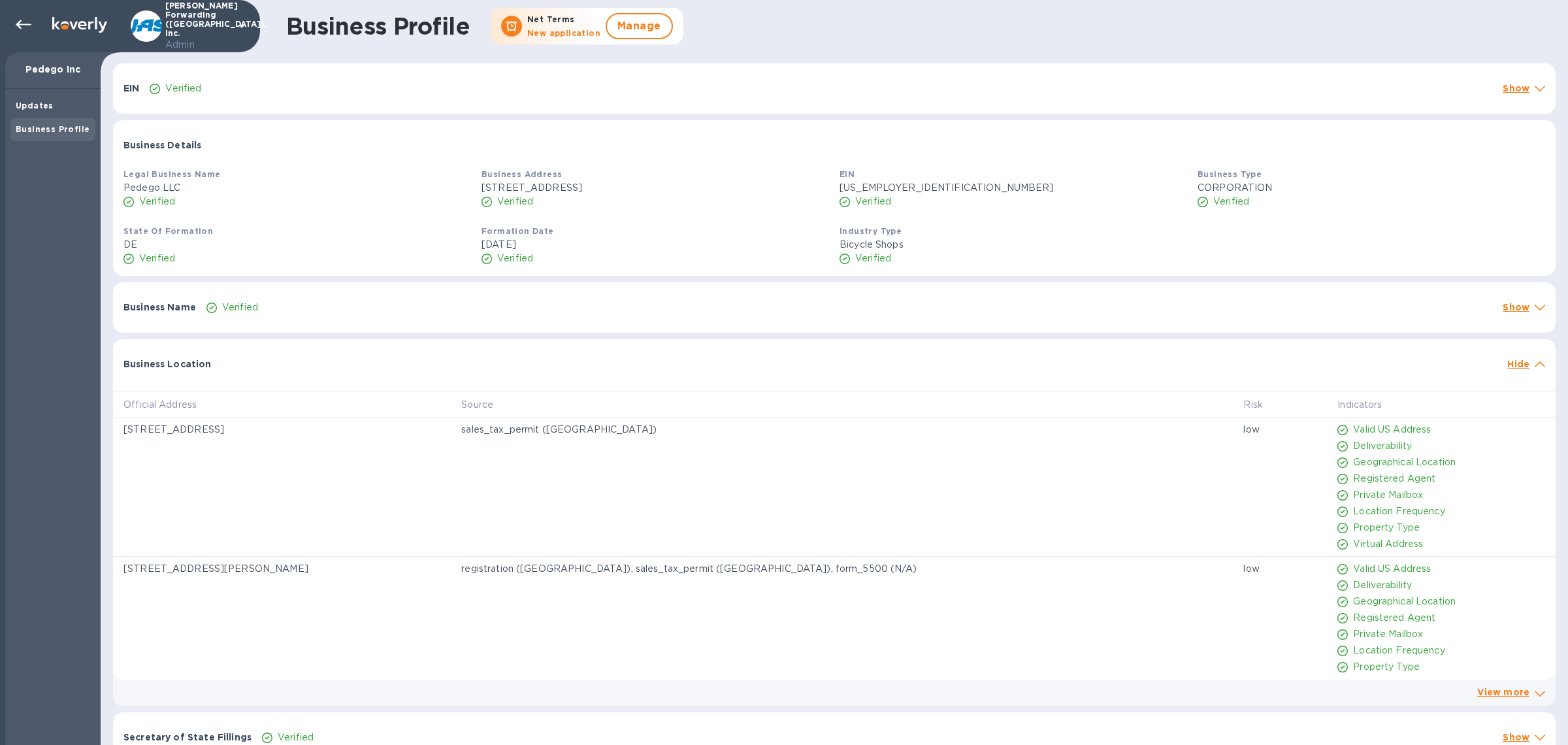
click at [348, 368] on div "Business Location" at bounding box center [810, 363] width 1384 height 24
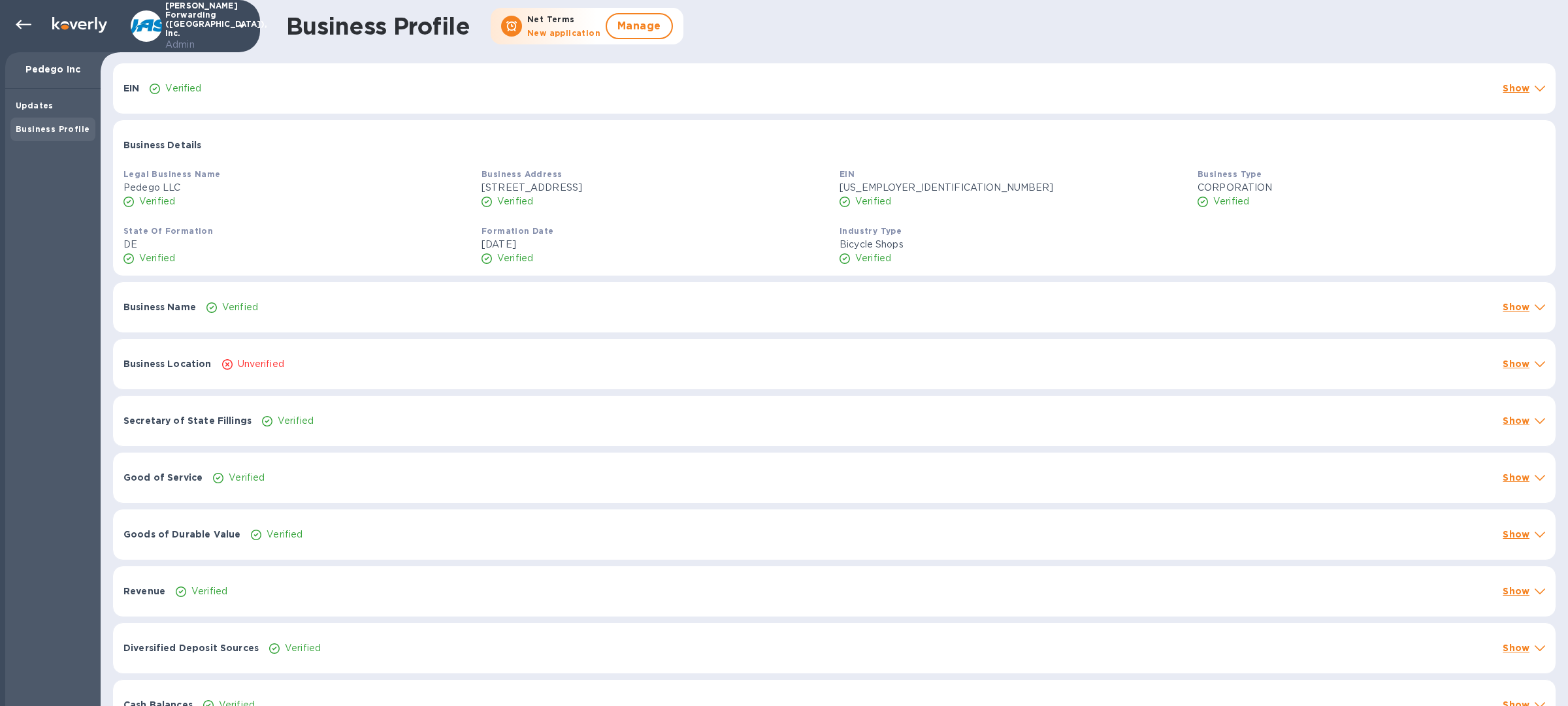
click at [438, 306] on div "Verified" at bounding box center [849, 307] width 1291 height 19
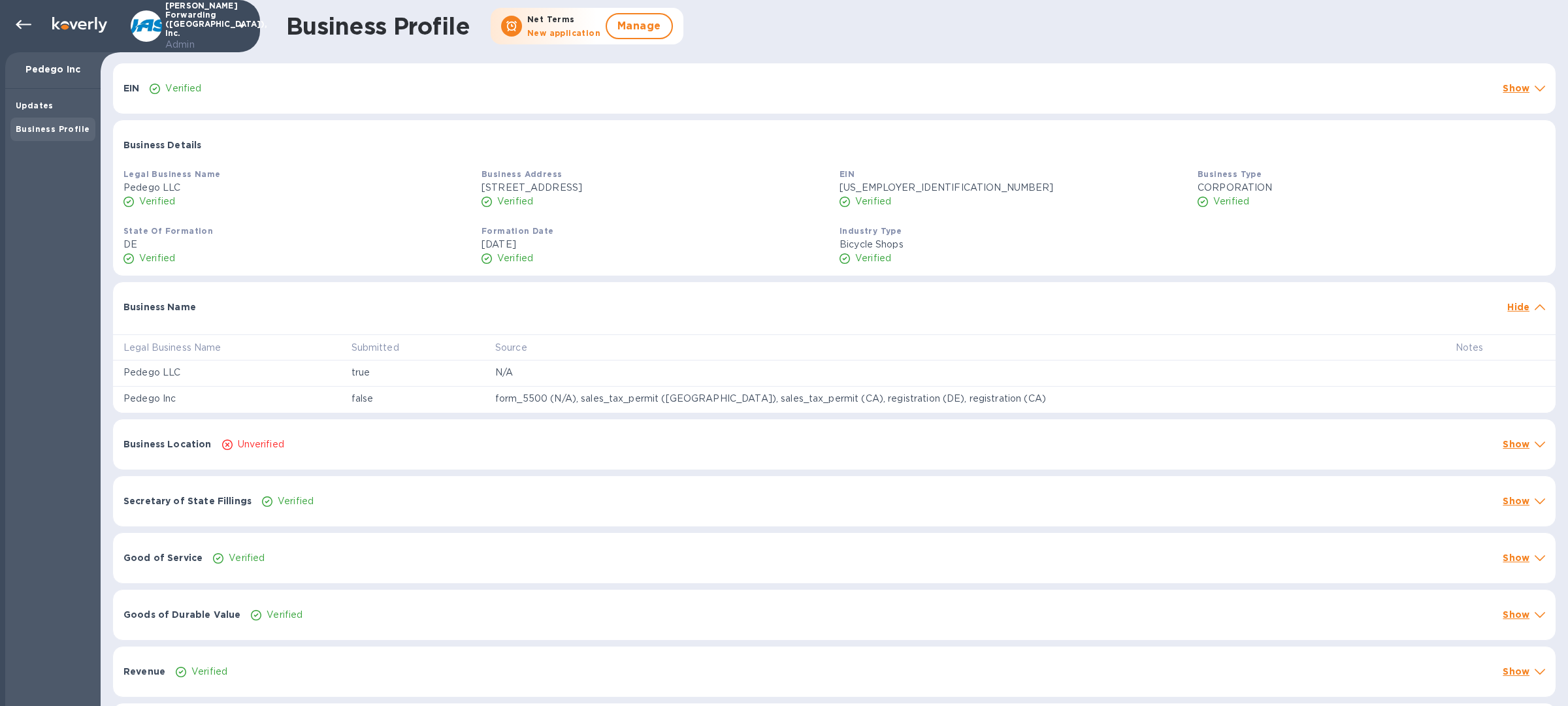
click at [438, 306] on div "Business Name" at bounding box center [810, 307] width 1384 height 24
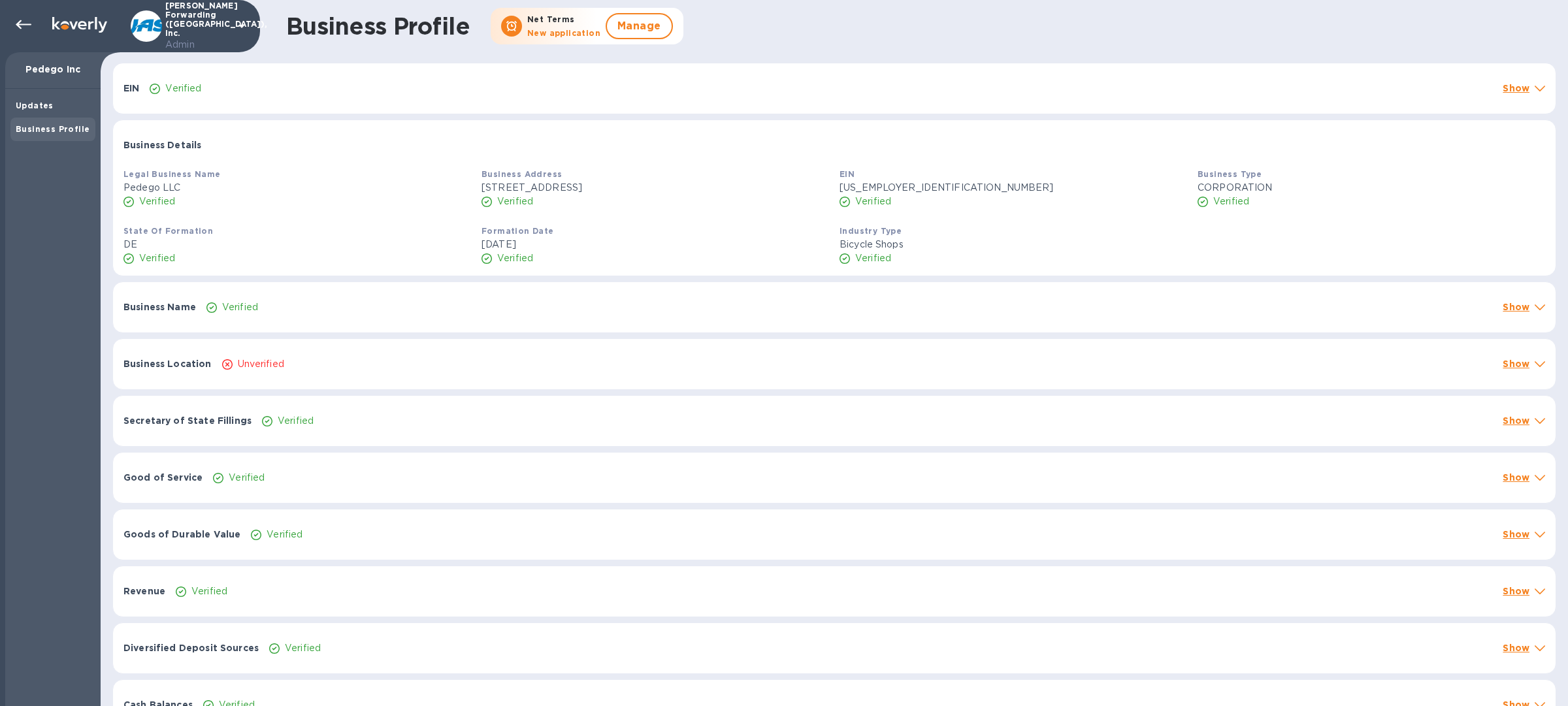
click at [313, 295] on div "Business Name Verified Show" at bounding box center [834, 307] width 1443 height 50
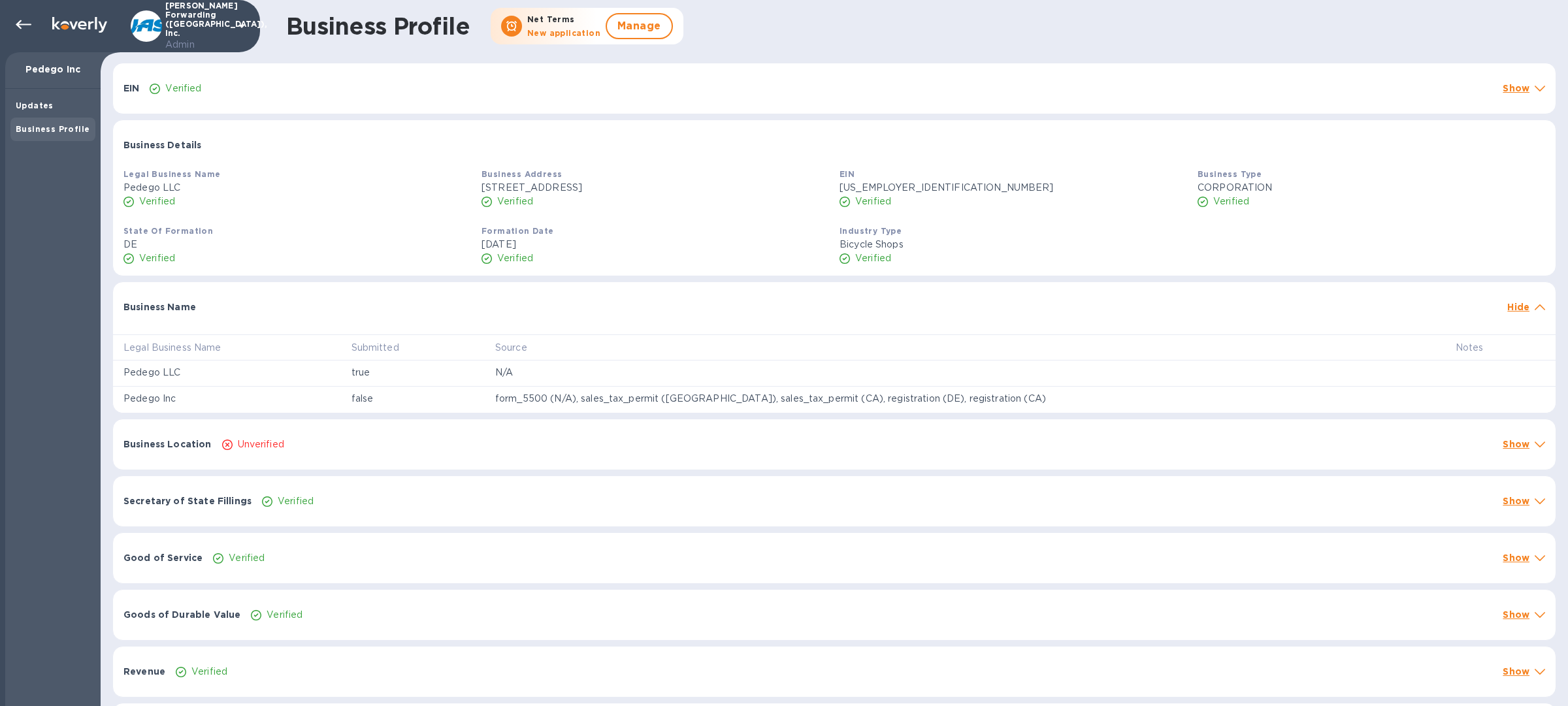
drag, startPoint x: 371, startPoint y: 380, endPoint x: 407, endPoint y: 379, distance: 36.0
click at [407, 379] on td "true" at bounding box center [412, 373] width 143 height 26
drag, startPoint x: 541, startPoint y: 392, endPoint x: 1082, endPoint y: 407, distance: 541.2
click at [1082, 407] on td "form_5500 (N/A), sales_tax_permit ([GEOGRAPHIC_DATA]), sales_tax_permit (CA), r…" at bounding box center [965, 400] width 961 height 26
drag, startPoint x: 342, startPoint y: 364, endPoint x: 581, endPoint y: 423, distance: 246.2
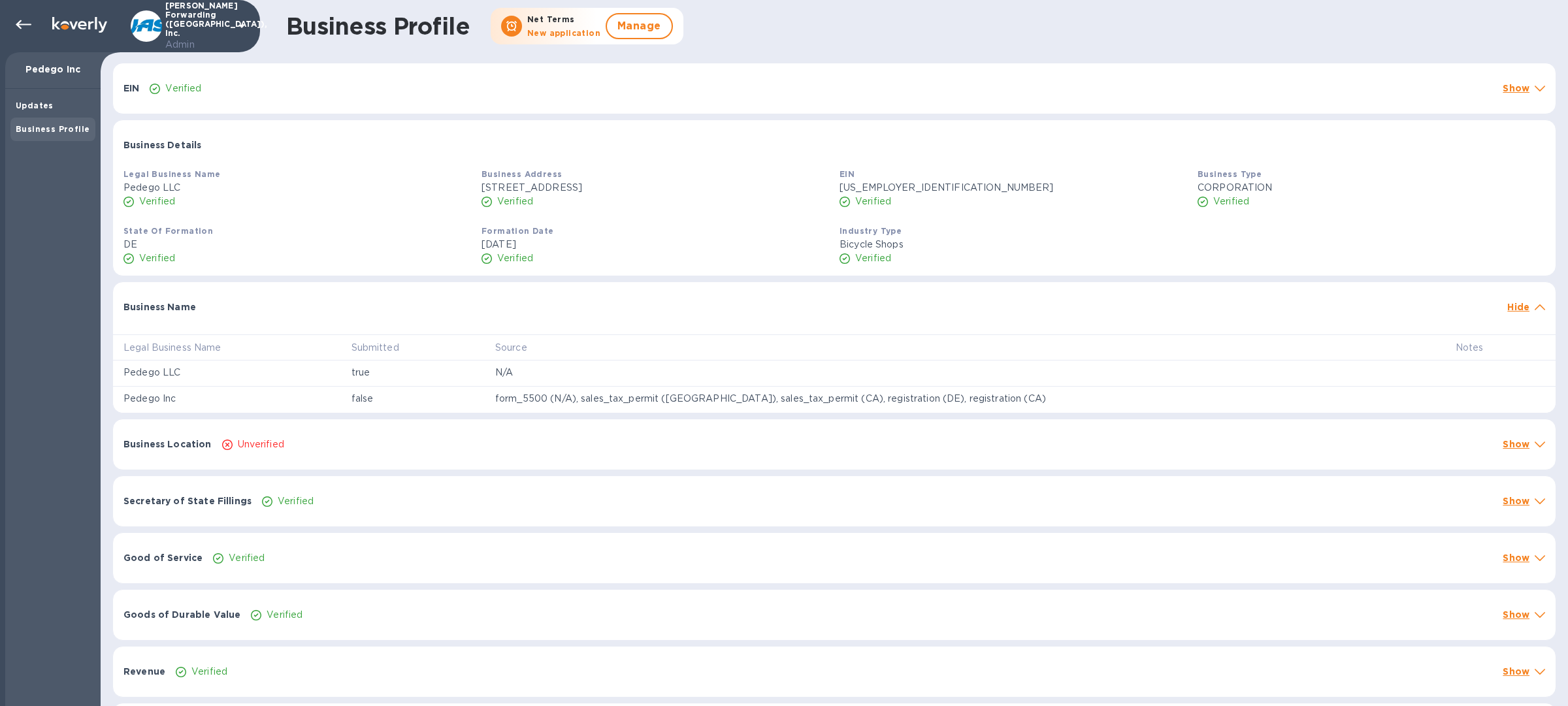
click at [581, 423] on div "EIN Verified Show Matched Name EIN PEDEGO INC [US_EMPLOYER_IDENTIFICATION_NUMBE…" at bounding box center [834, 630] width 1449 height 1139
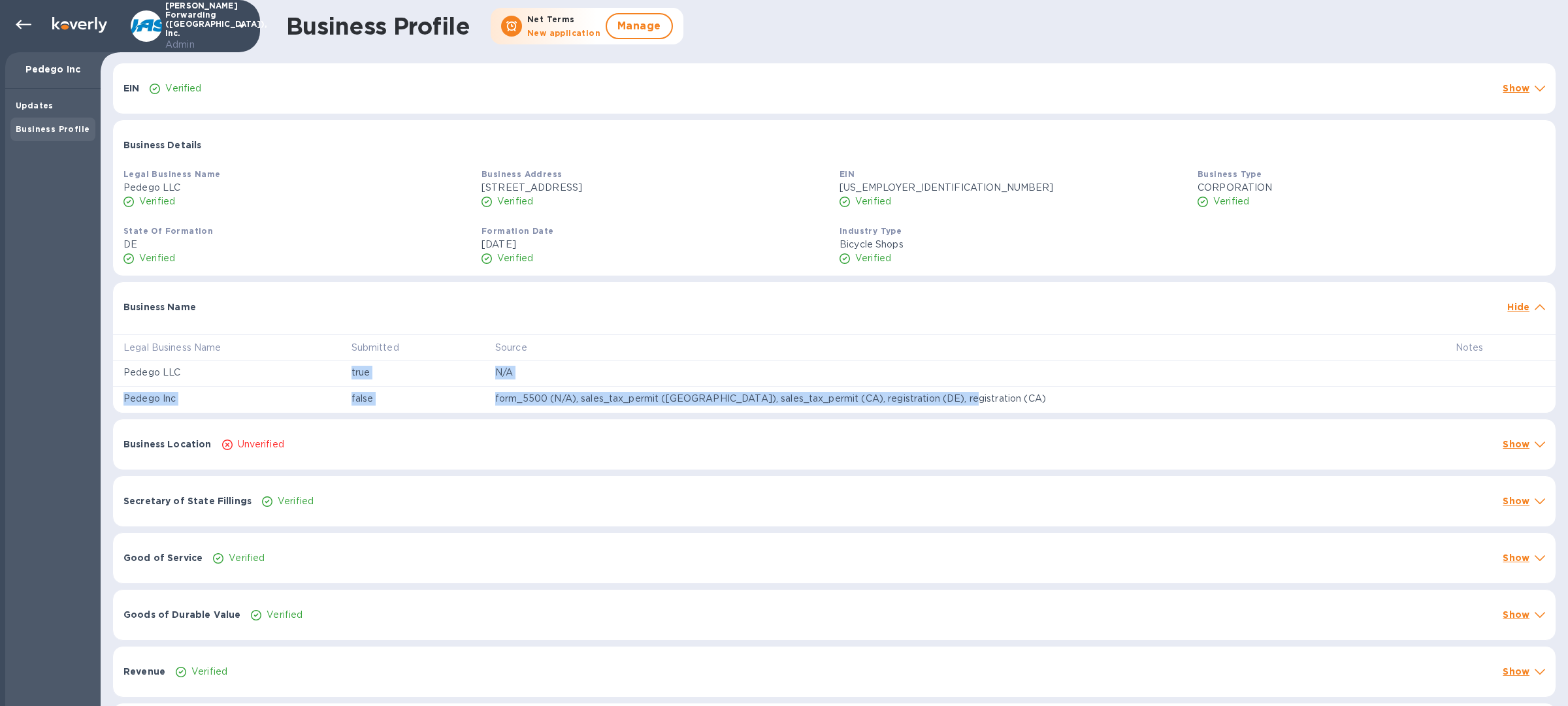
drag, startPoint x: 1038, startPoint y: 406, endPoint x: 370, endPoint y: 373, distance: 668.8
click at [370, 373] on tbody "Pedego LLC true N/A Pedego Inc false form_5500 (N/A), sales_tax_permit (CA), sa…" at bounding box center [834, 386] width 1443 height 52
click at [485, 369] on td "true" at bounding box center [412, 373] width 143 height 26
